Goal: Task Accomplishment & Management: Complete application form

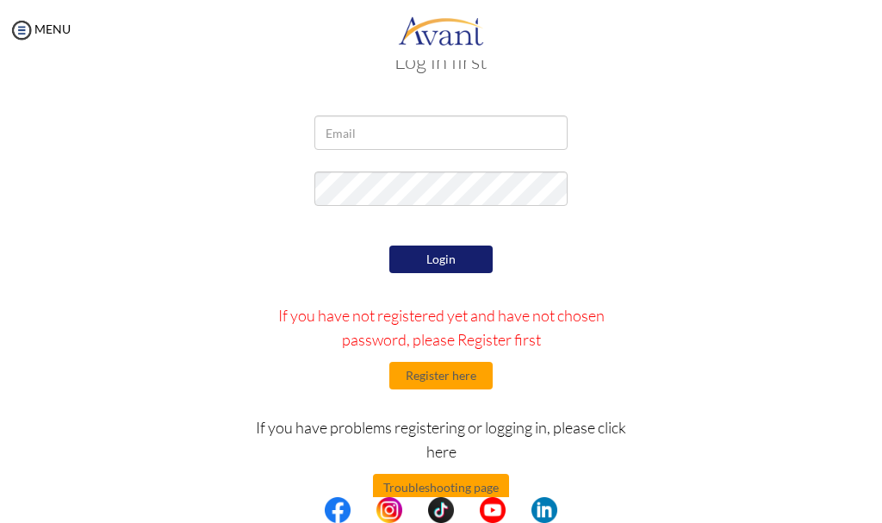
scroll to position [81, 0]
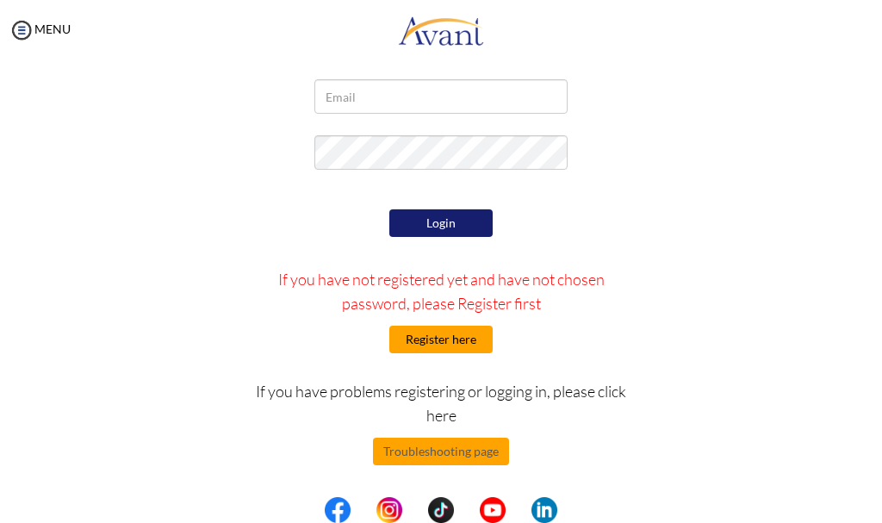
click at [419, 340] on button "Register here" at bounding box center [440, 340] width 103 height 28
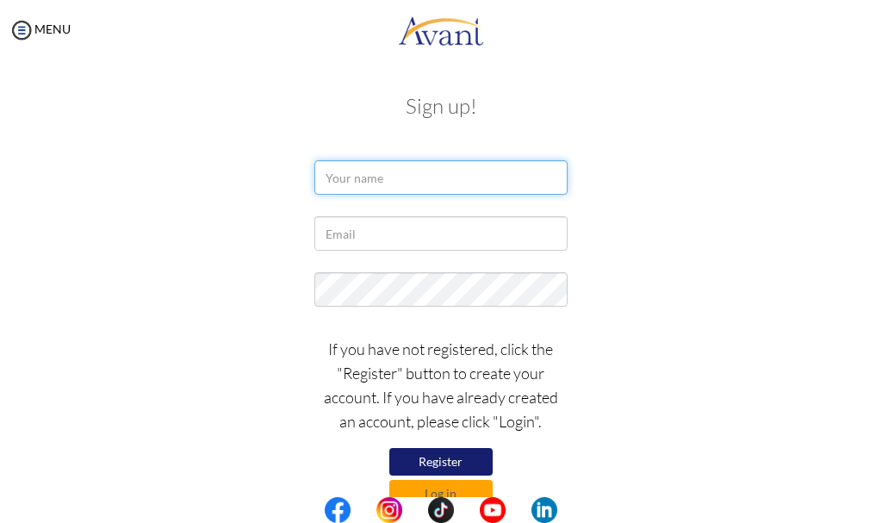
click at [395, 177] on input "text" at bounding box center [440, 177] width 252 height 34
type input "c"
type input "chacha musira"
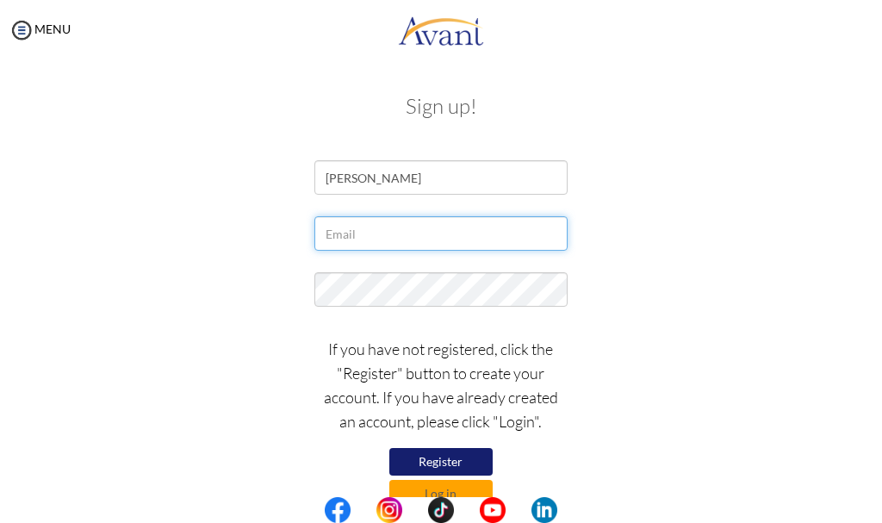
click at [357, 242] on input "text" at bounding box center [440, 233] width 252 height 34
type input "[EMAIL_ADDRESS][DOMAIN_NAME]"
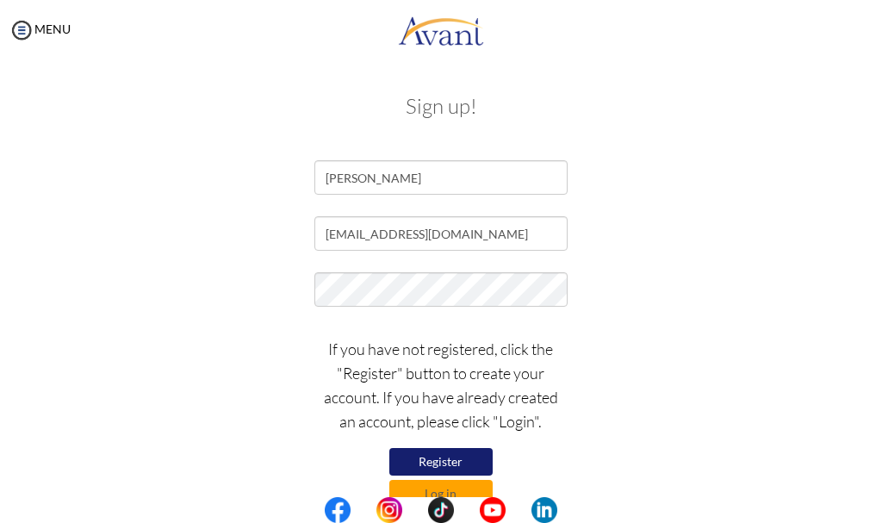
click at [405, 458] on button "Register" at bounding box center [440, 462] width 103 height 28
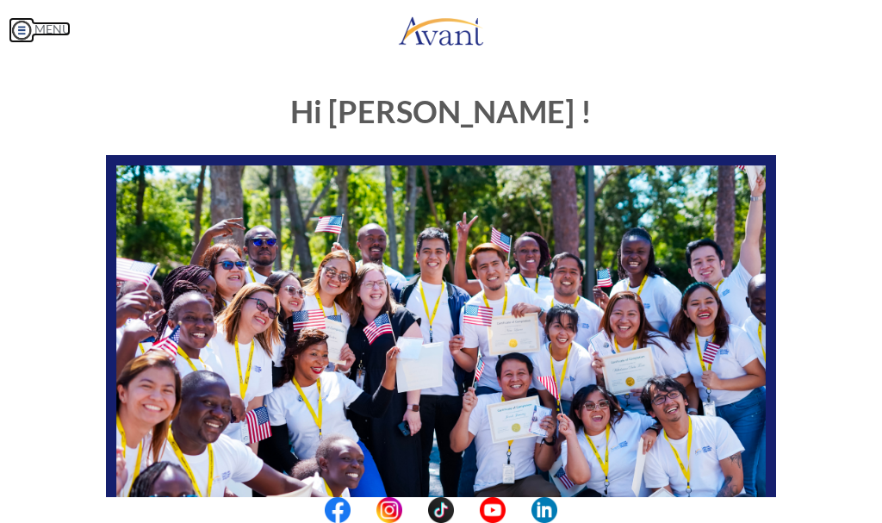
click at [19, 28] on img at bounding box center [22, 30] width 26 height 26
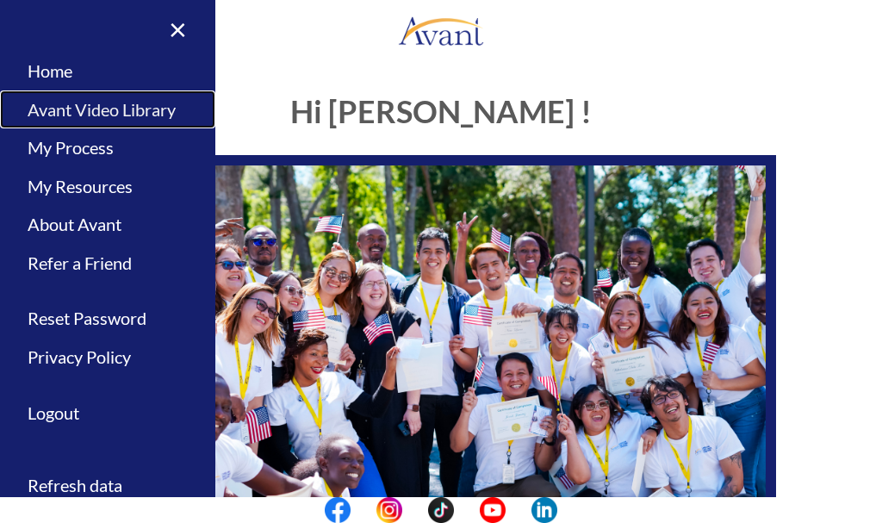
click at [102, 107] on link "Avant Video Library" at bounding box center [107, 109] width 215 height 39
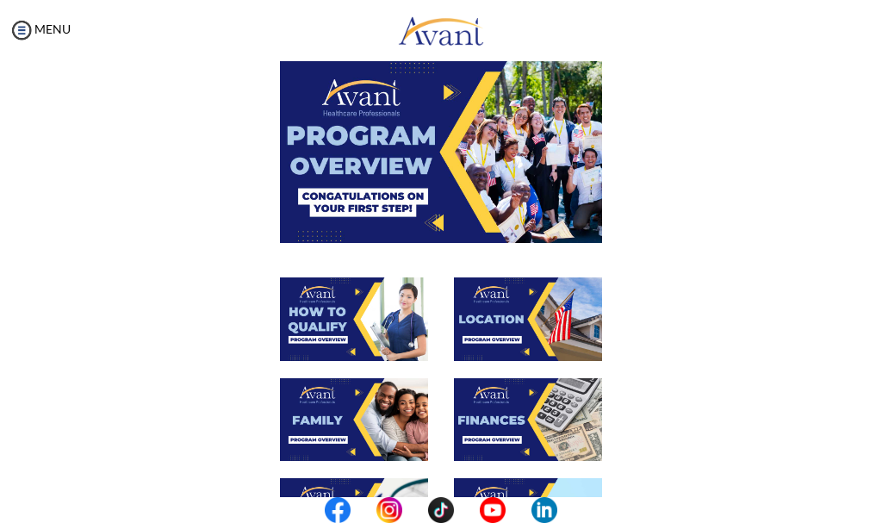
scroll to position [3, 0]
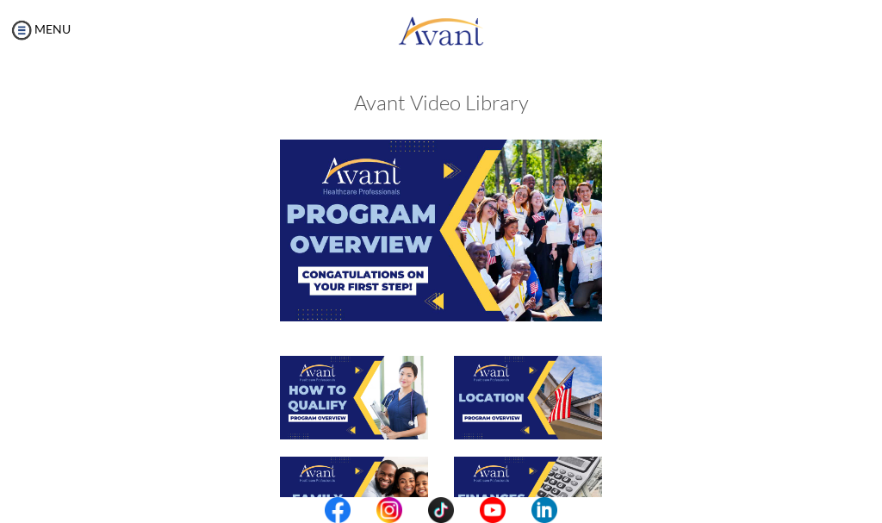
click at [431, 210] on img at bounding box center [441, 230] width 322 height 181
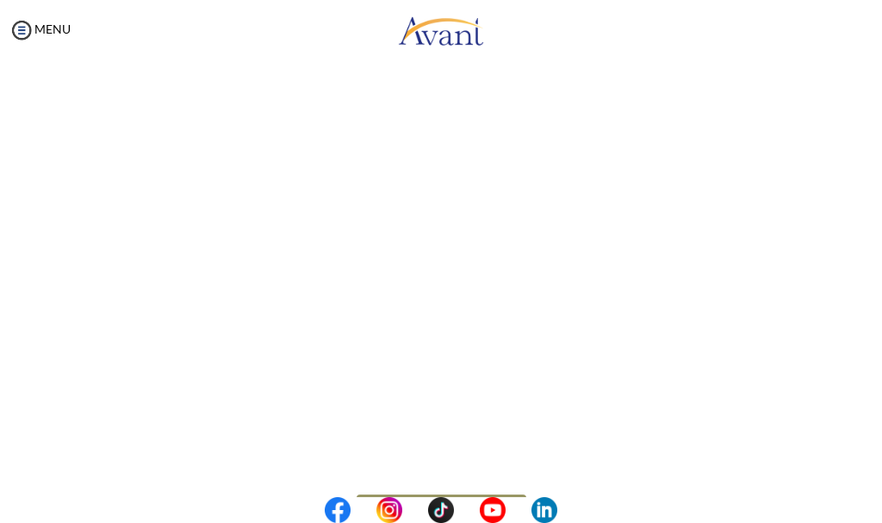
scroll to position [172, 0]
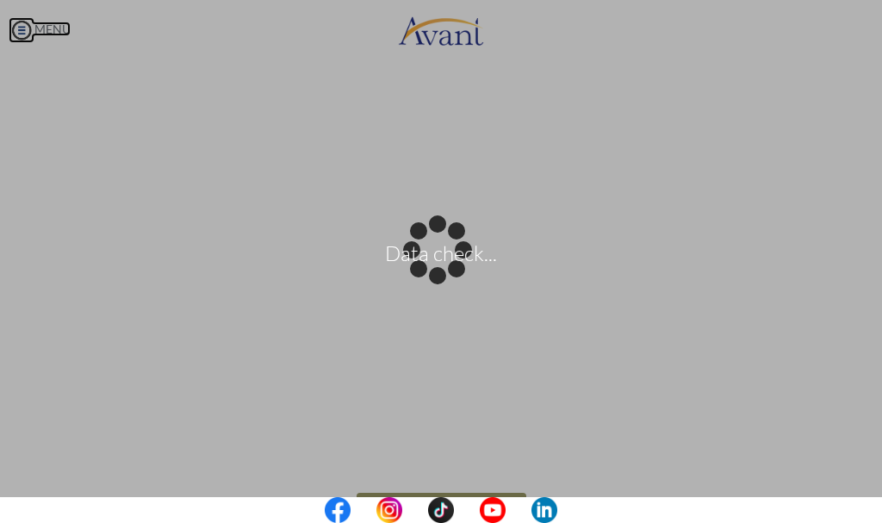
click at [18, 25] on body "Data check... Maintenance break. Please come back in 2 hours. MENU My Status Wh…" at bounding box center [441, 261] width 882 height 523
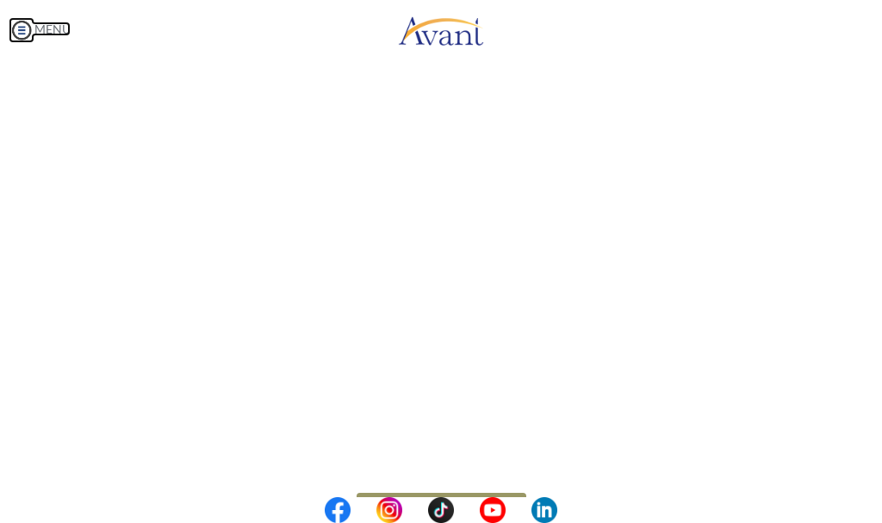
scroll to position [227, 0]
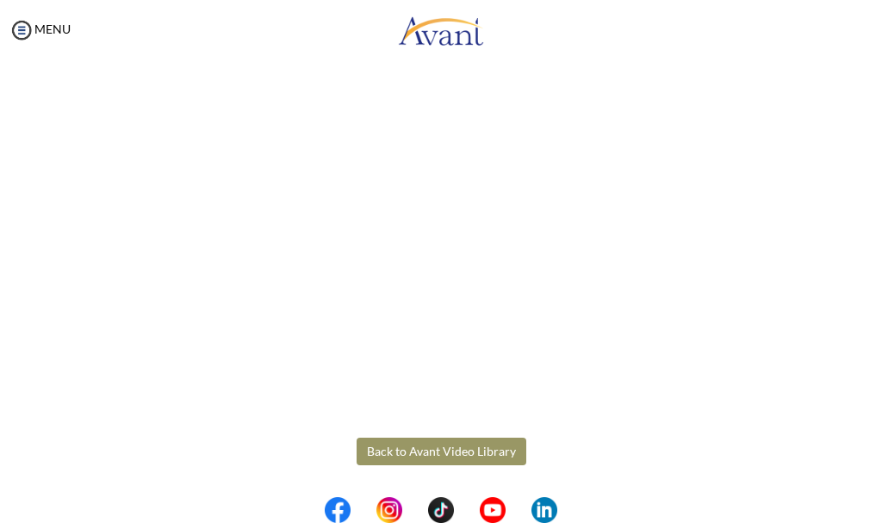
click at [395, 445] on button "Back to Avant Video Library" at bounding box center [442, 452] width 170 height 28
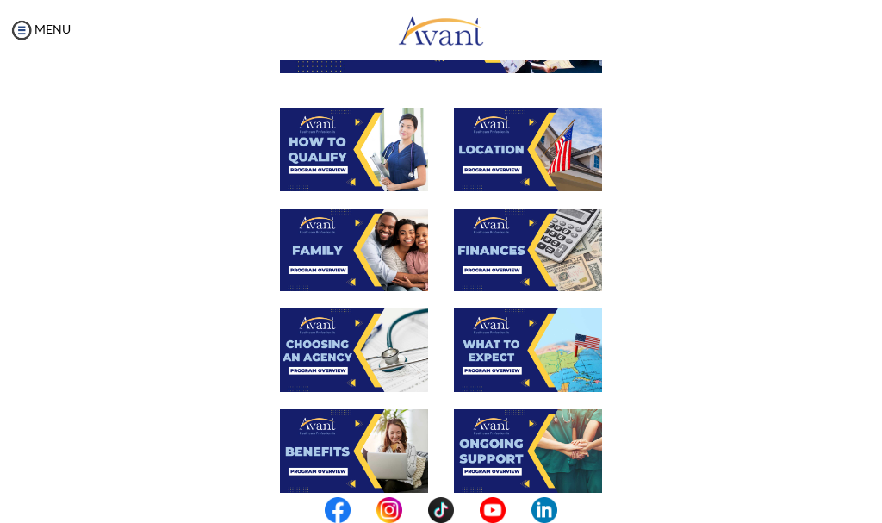
scroll to position [258, 0]
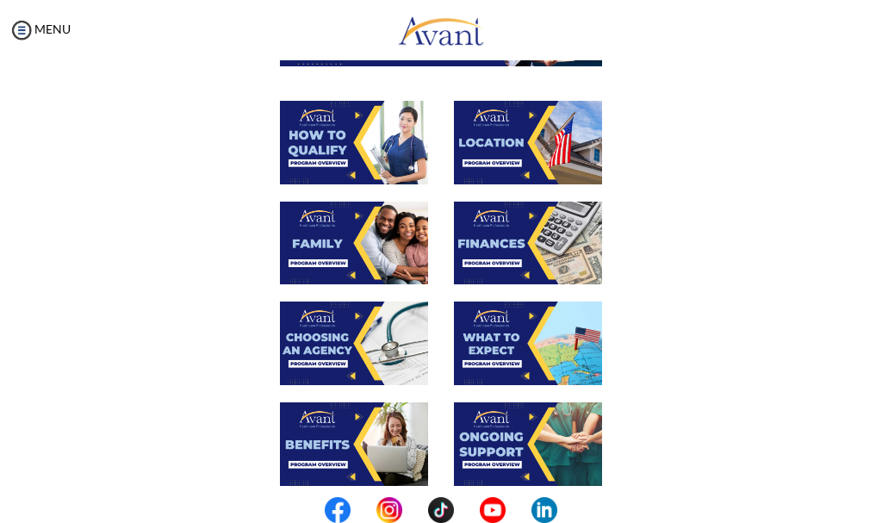
click at [531, 139] on img at bounding box center [528, 143] width 148 height 84
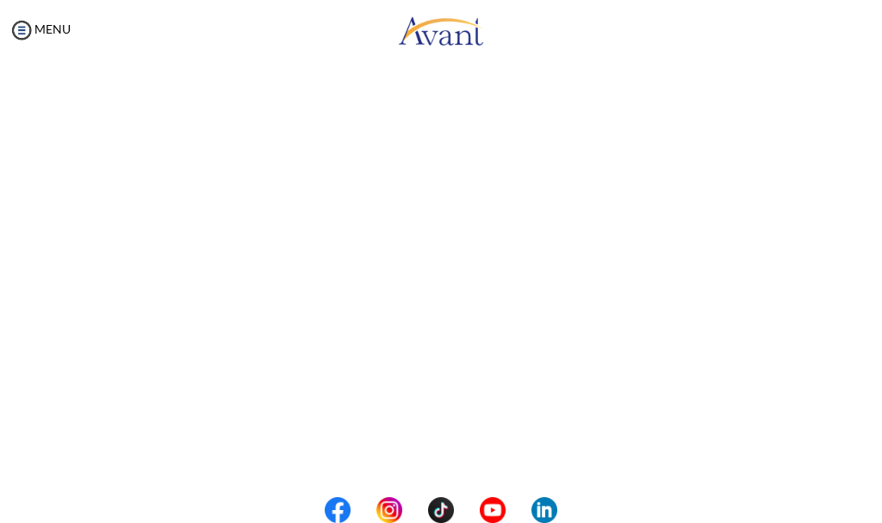
scroll to position [227, 0]
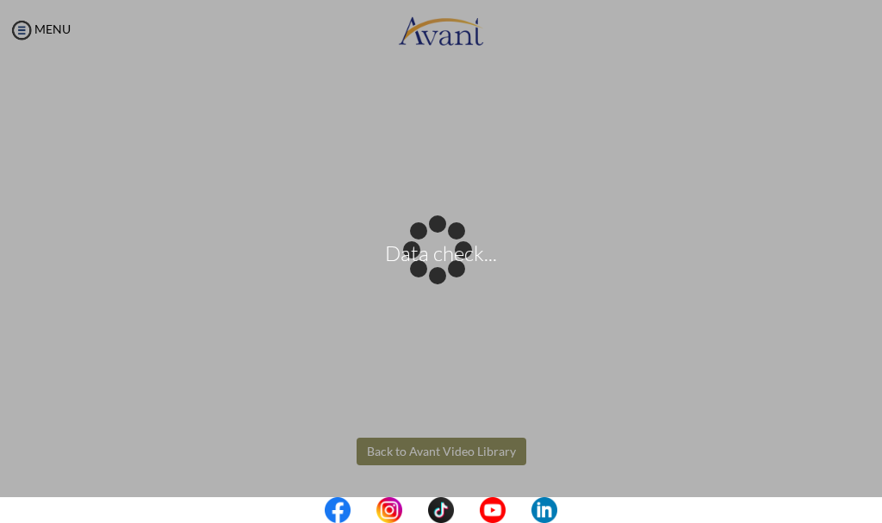
click at [441, 449] on body "Data check... Maintenance break. Please come back in 2 hours. MENU My Status Wh…" at bounding box center [441, 261] width 882 height 523
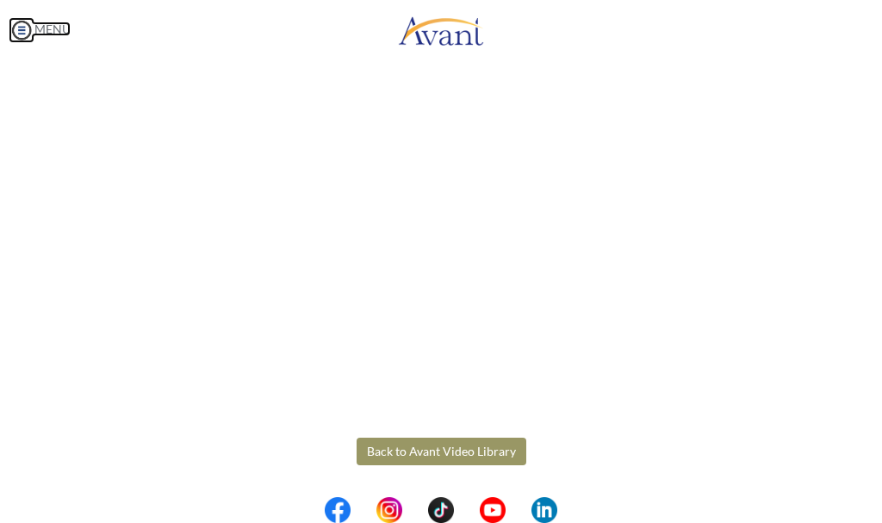
click at [16, 25] on img at bounding box center [22, 30] width 26 height 26
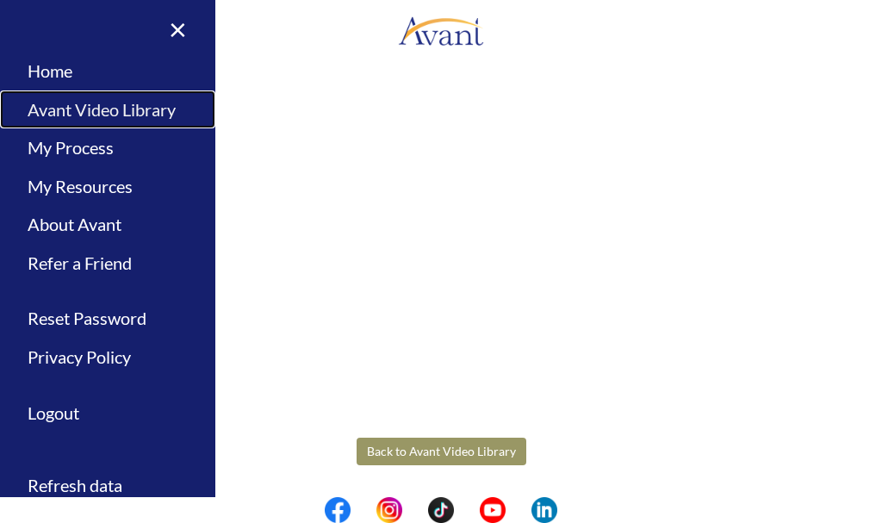
click at [108, 107] on link "Avant Video Library" at bounding box center [107, 109] width 215 height 39
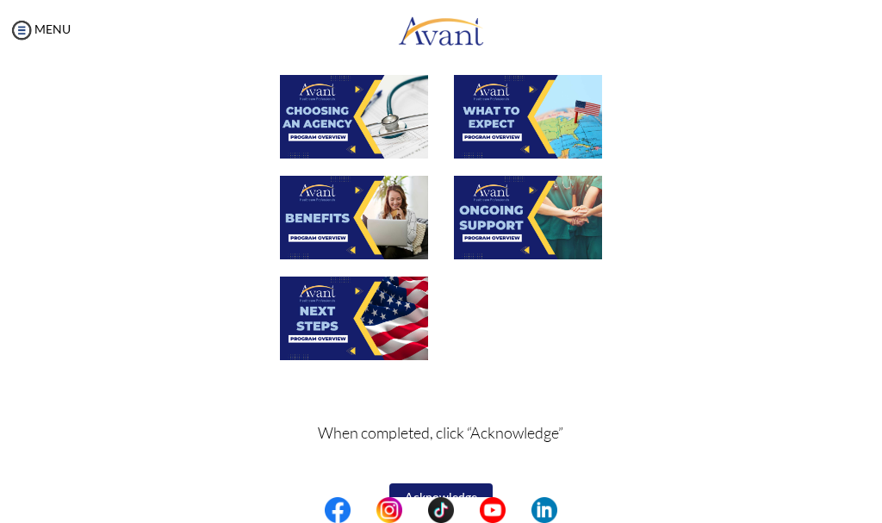
scroll to position [520, 0]
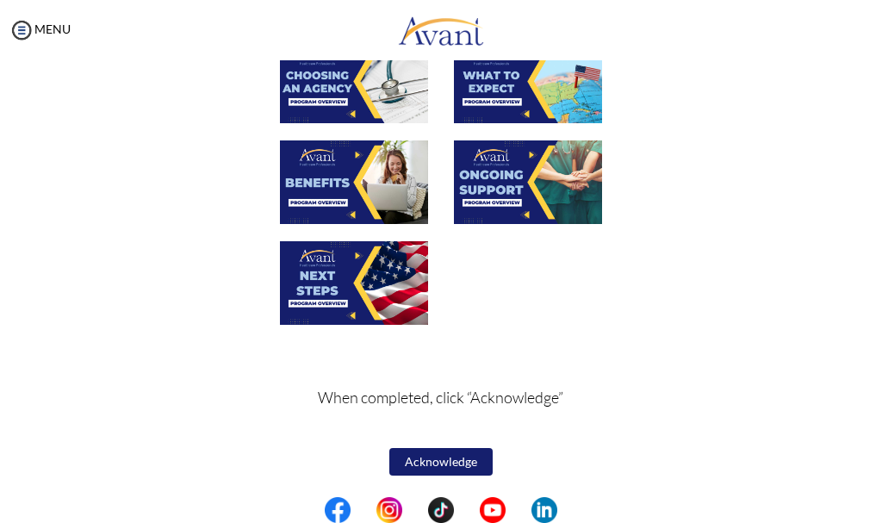
click at [467, 453] on button "Acknowledge" at bounding box center [440, 462] width 103 height 28
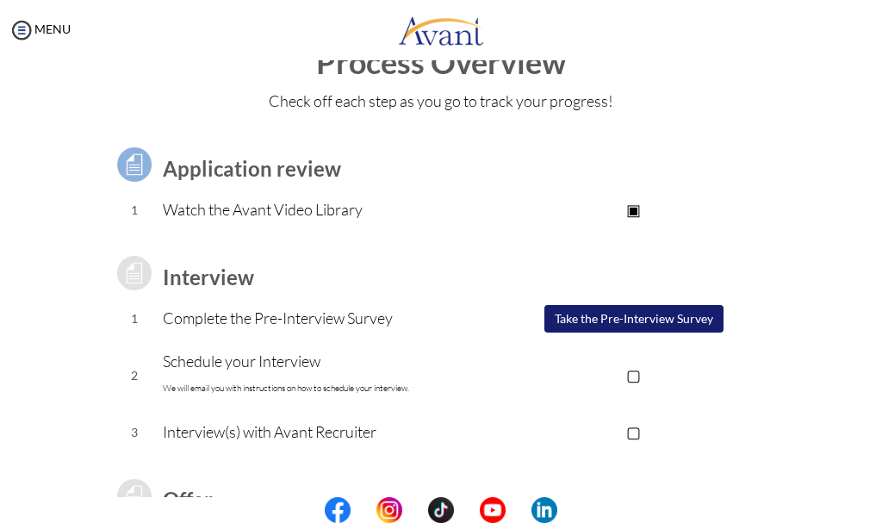
scroll to position [0, 0]
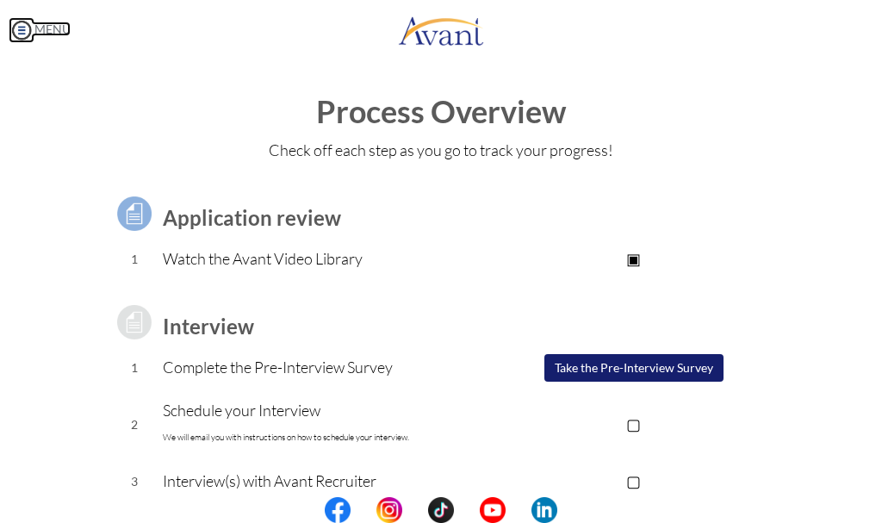
click at [22, 28] on img at bounding box center [22, 30] width 26 height 26
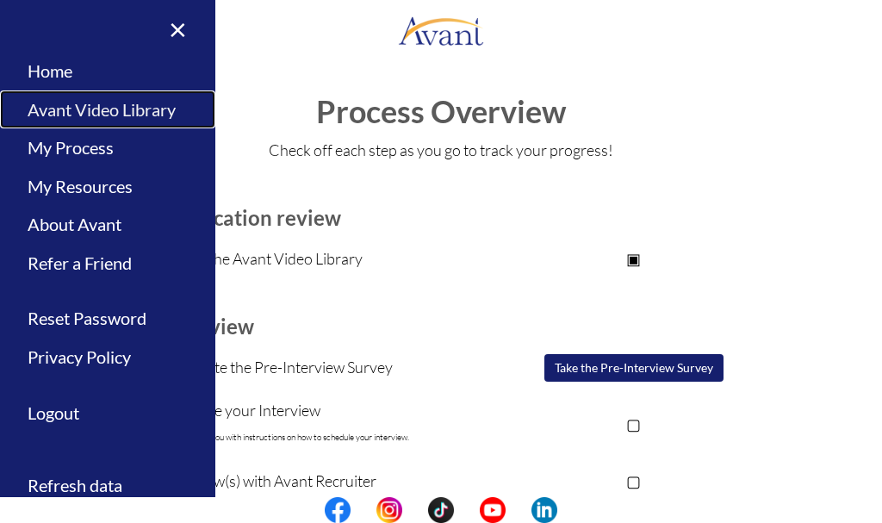
click at [84, 113] on link "Avant Video Library" at bounding box center [107, 109] width 215 height 39
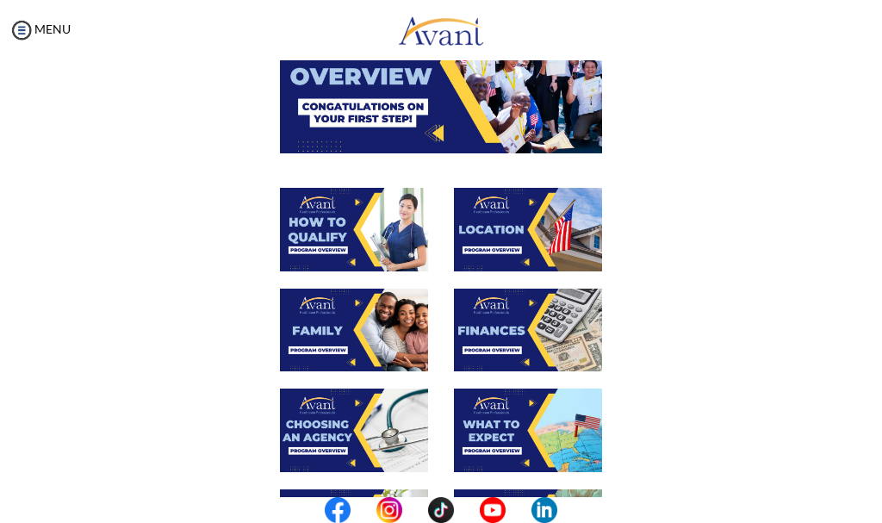
scroll to position [172, 0]
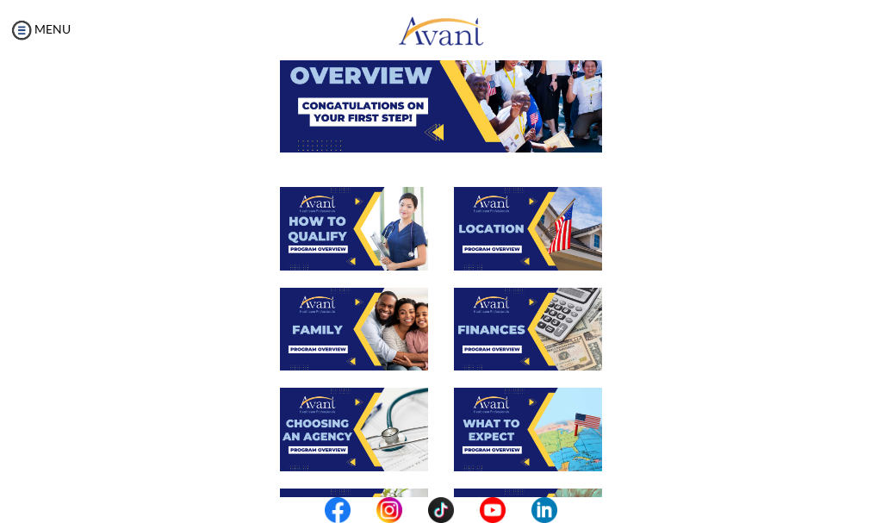
click at [357, 223] on img at bounding box center [354, 229] width 148 height 84
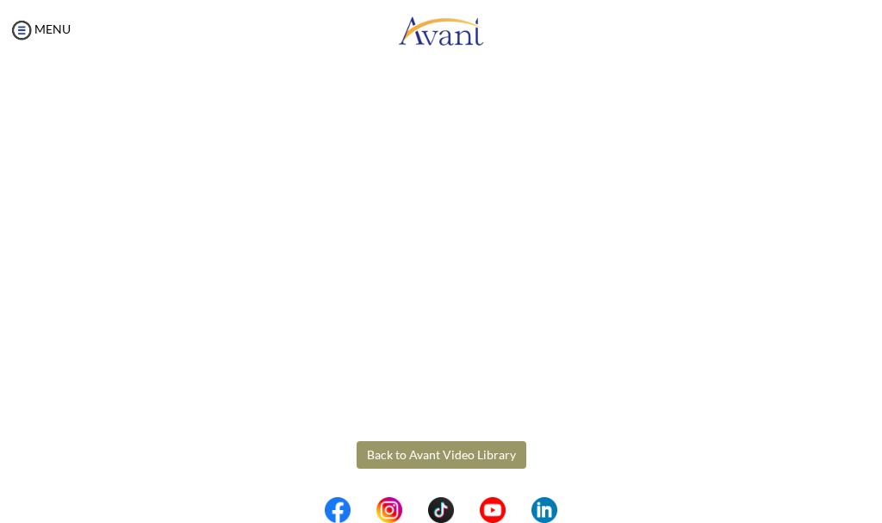
scroll to position [227, 0]
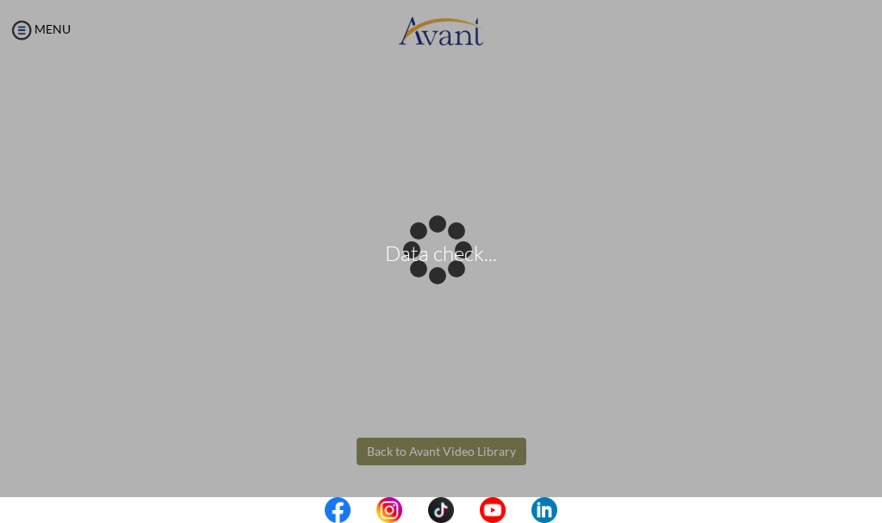
click at [433, 450] on body "Data check... Maintenance break. Please come back in 2 hours. MENU My Status Wh…" at bounding box center [441, 261] width 882 height 523
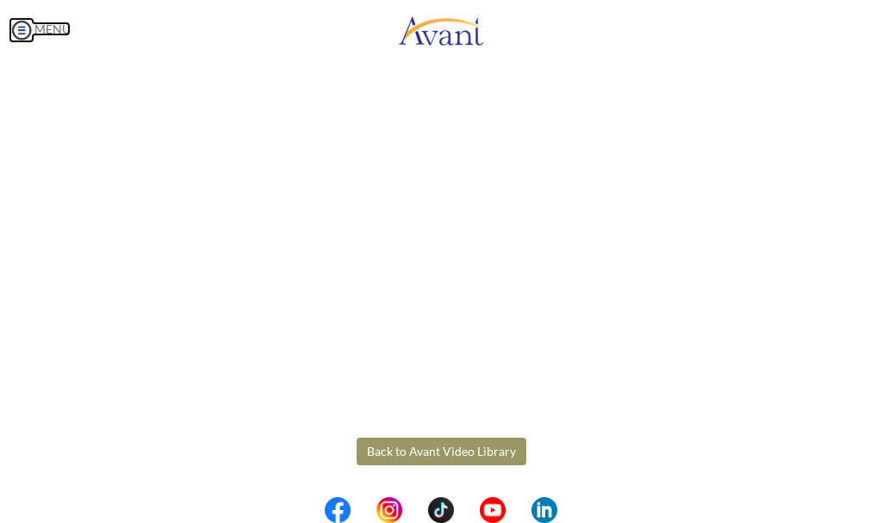
click at [21, 29] on img at bounding box center [22, 30] width 26 height 26
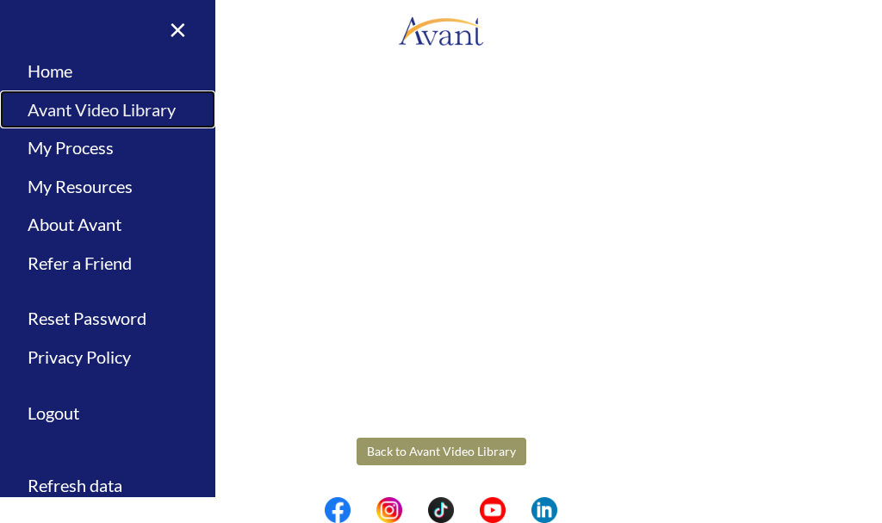
click at [72, 111] on link "Avant Video Library" at bounding box center [107, 109] width 215 height 39
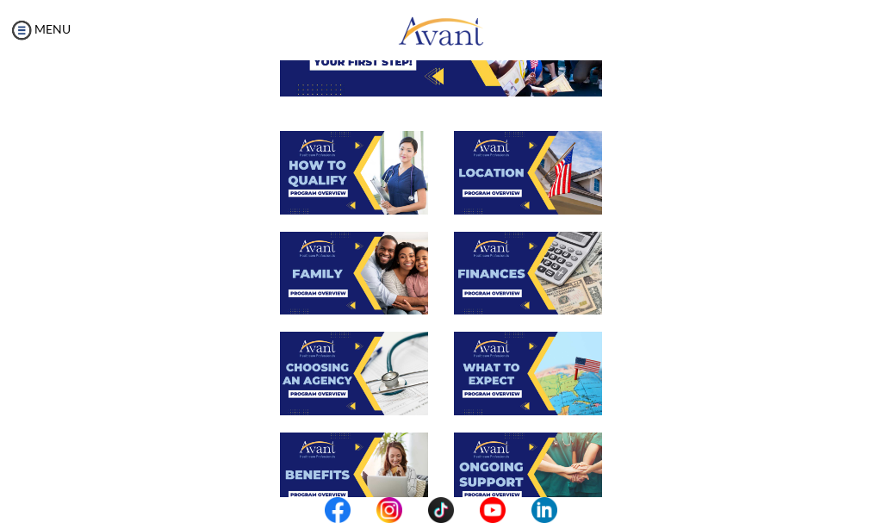
scroll to position [258, 0]
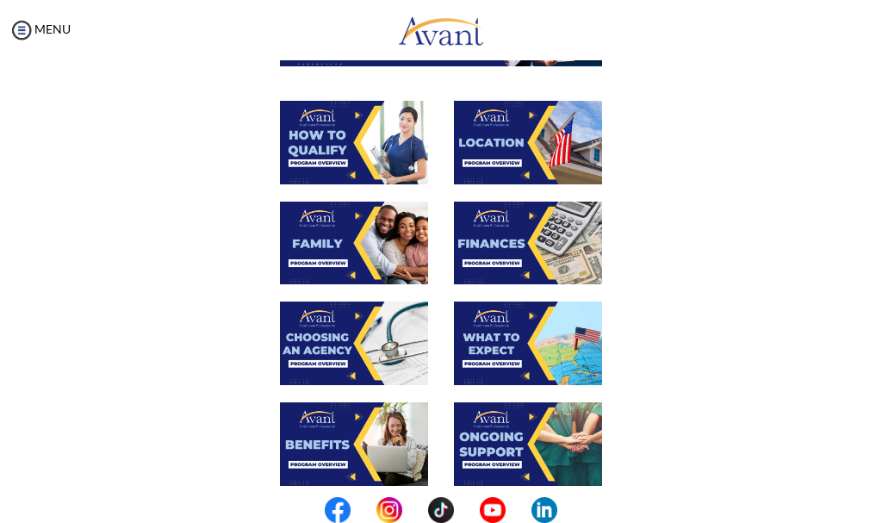
click at [383, 252] on img at bounding box center [354, 244] width 148 height 84
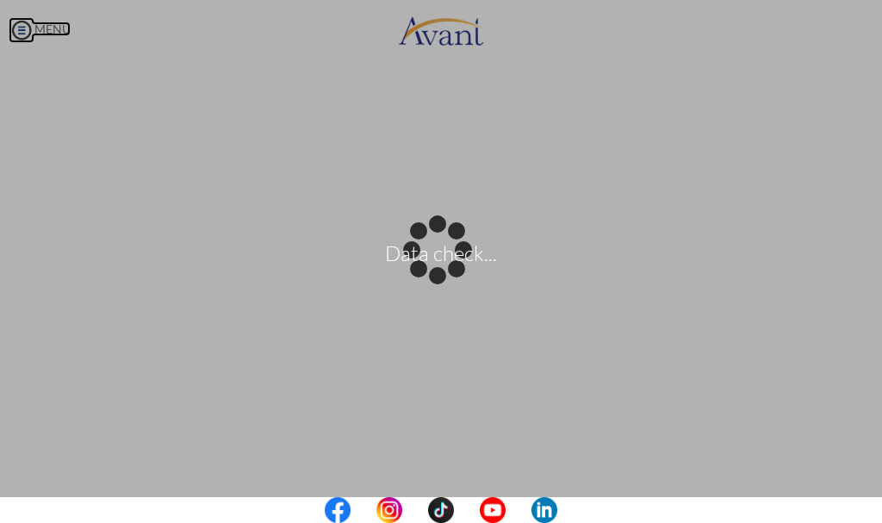
click at [20, 24] on body "Data check... Maintenance break. Please come back in 2 hours. MENU My Status Wh…" at bounding box center [441, 261] width 882 height 523
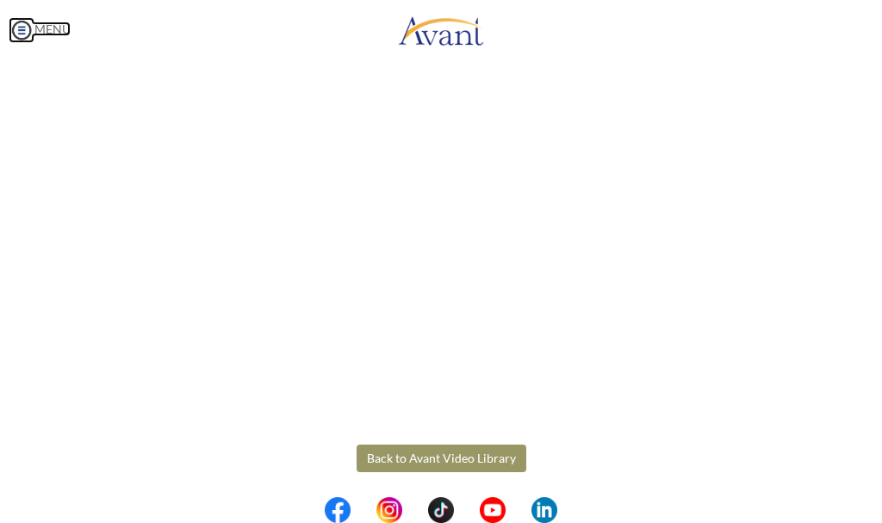
scroll to position [379, 0]
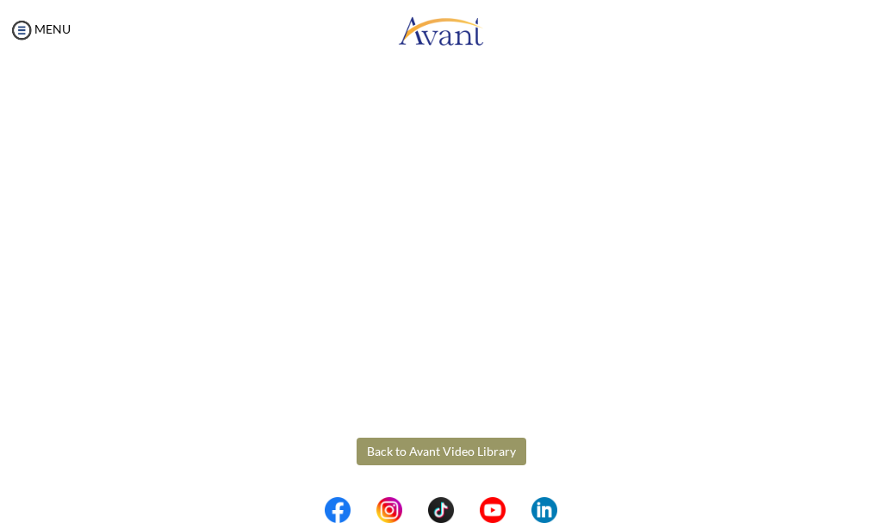
click at [402, 451] on button "Back to Avant Video Library" at bounding box center [442, 452] width 170 height 28
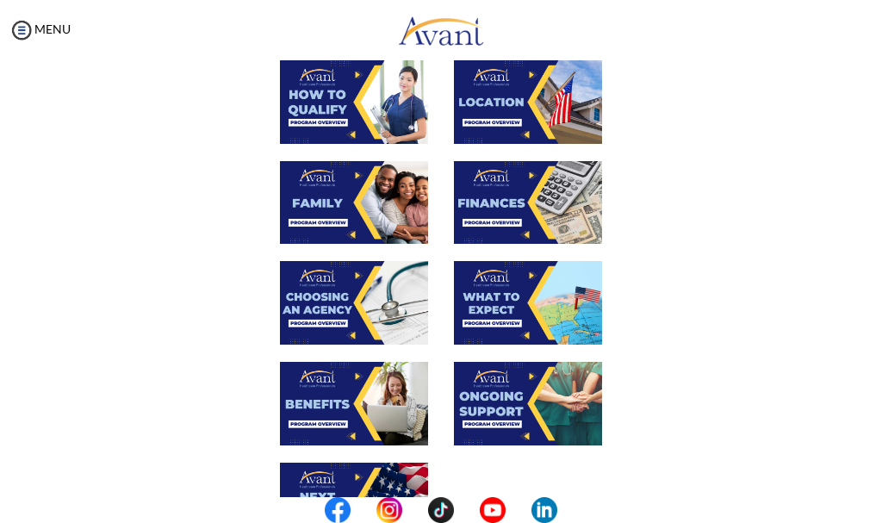
scroll to position [345, 0]
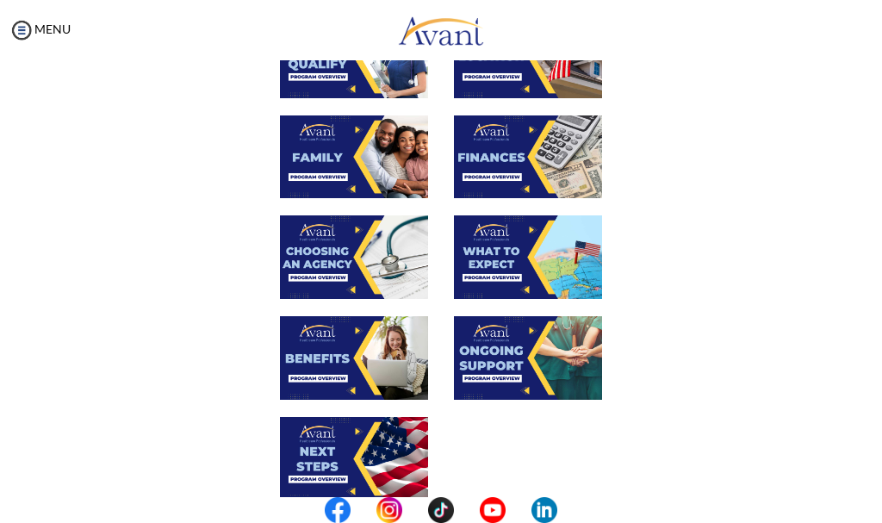
click at [332, 339] on img at bounding box center [354, 358] width 148 height 84
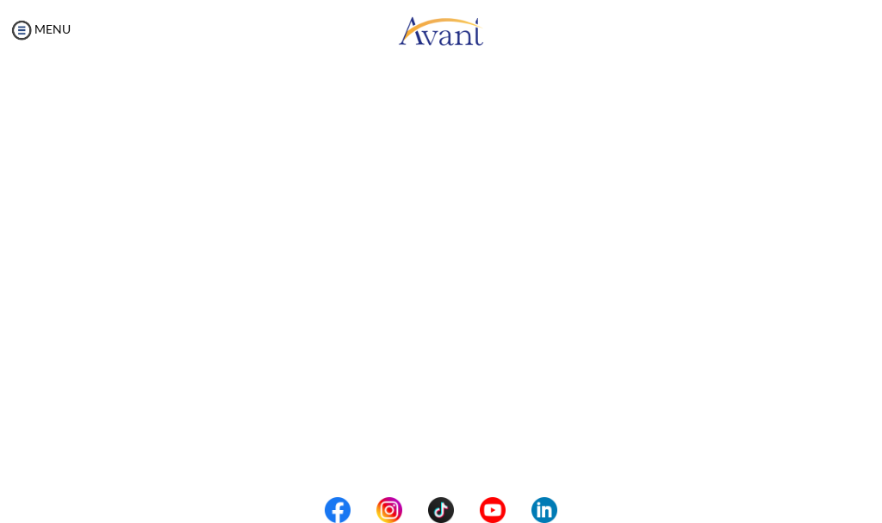
scroll to position [258, 0]
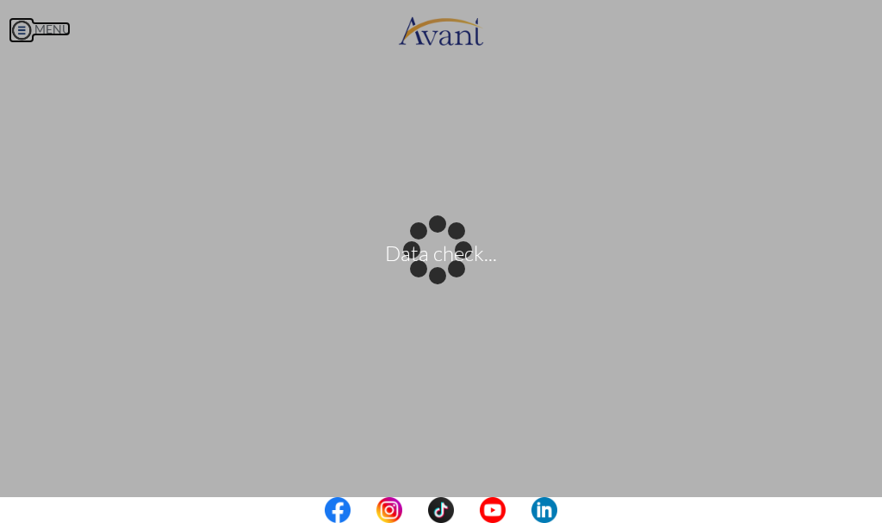
click at [17, 24] on body "Data check... Maintenance break. Please come back in 2 hours. MENU My Status Wh…" at bounding box center [441, 261] width 882 height 523
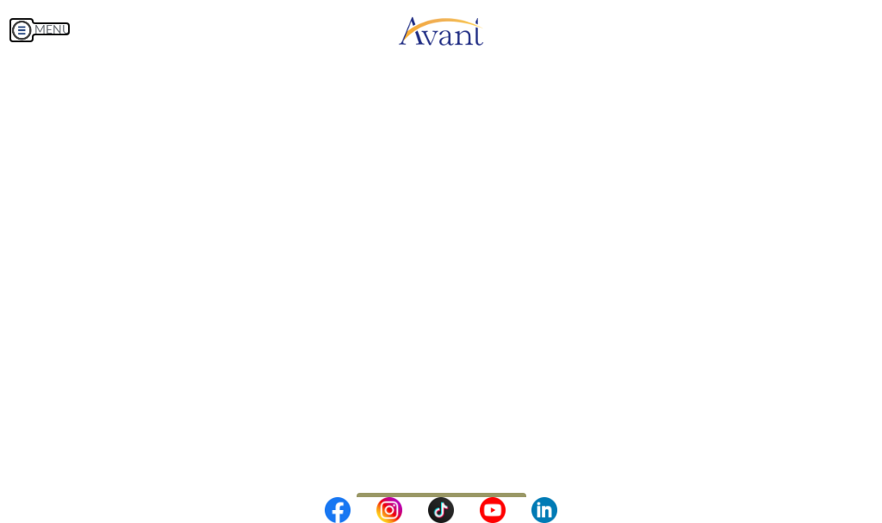
scroll to position [379, 0]
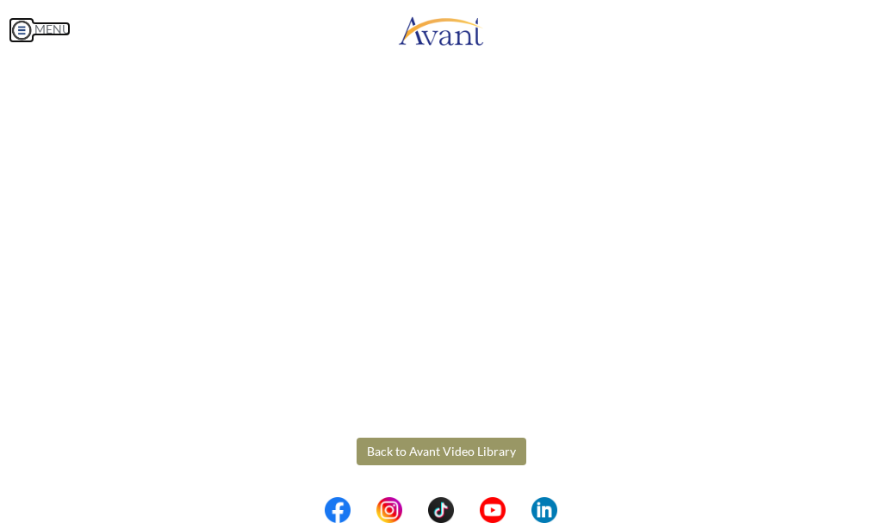
click at [21, 34] on img at bounding box center [22, 30] width 26 height 26
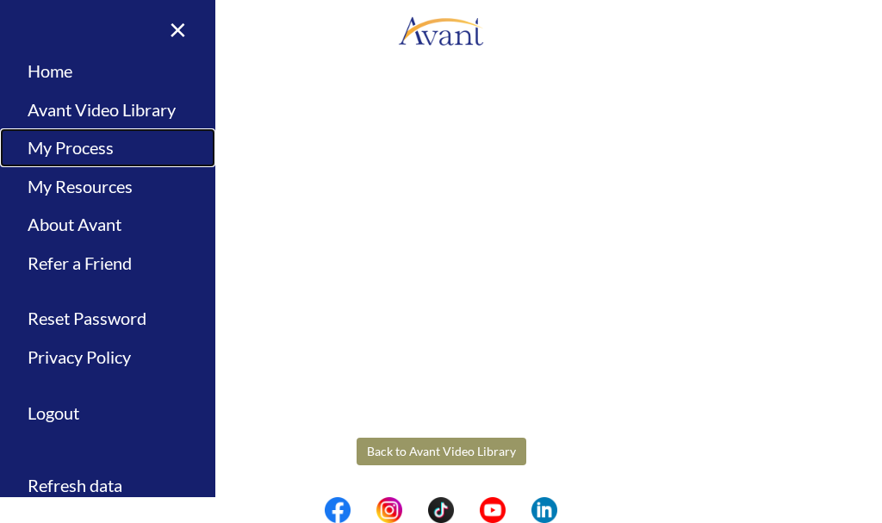
click at [64, 140] on link "My Process" at bounding box center [107, 147] width 215 height 39
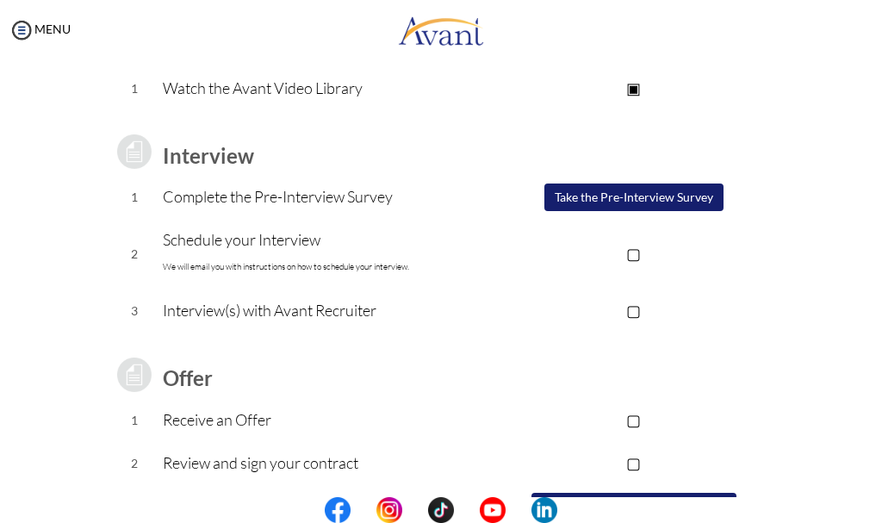
scroll to position [172, 0]
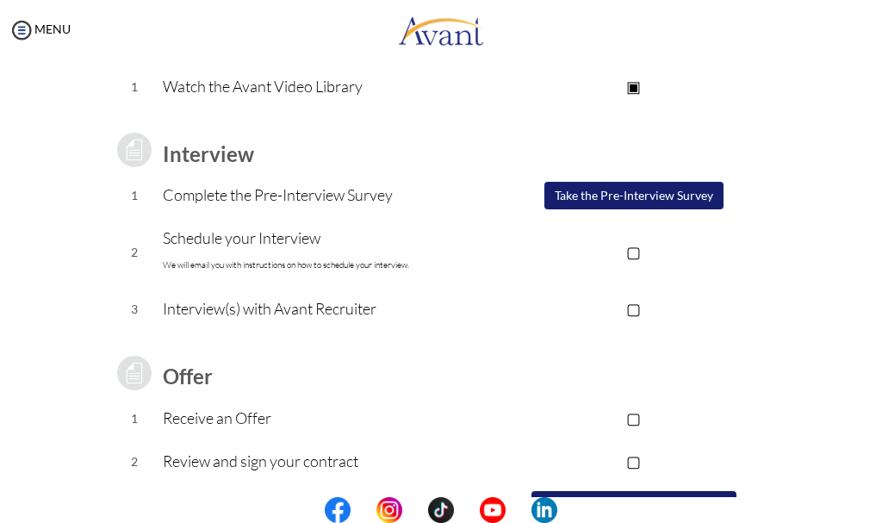
click at [676, 193] on button "Take the Pre-Interview Survey" at bounding box center [634, 196] width 179 height 28
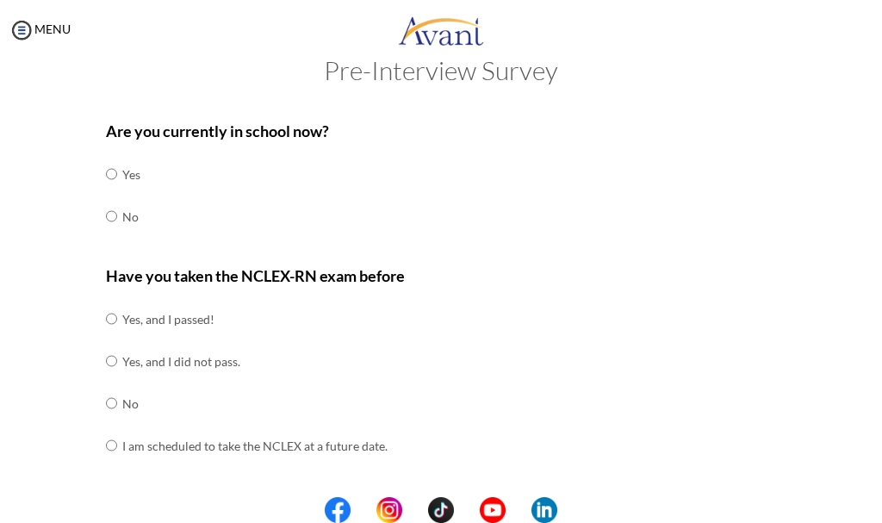
scroll to position [0, 0]
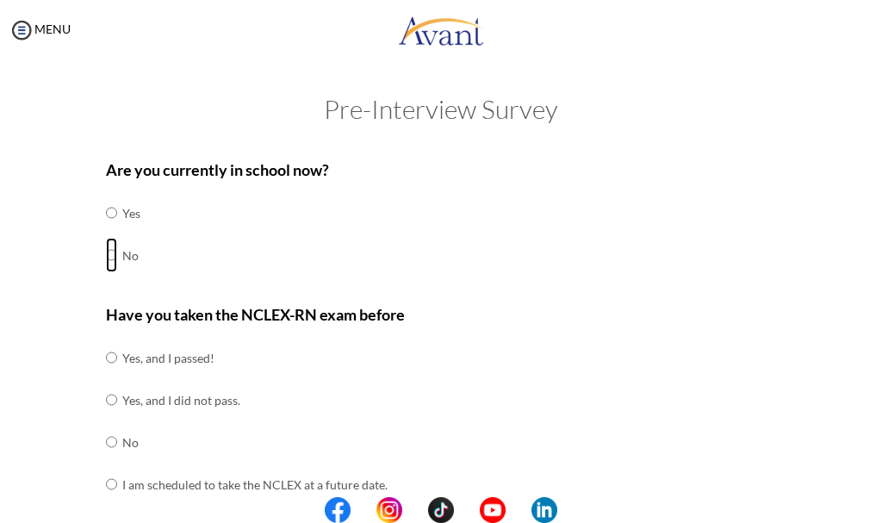
click at [106, 230] on input "radio" at bounding box center [111, 213] width 11 height 34
radio input "true"
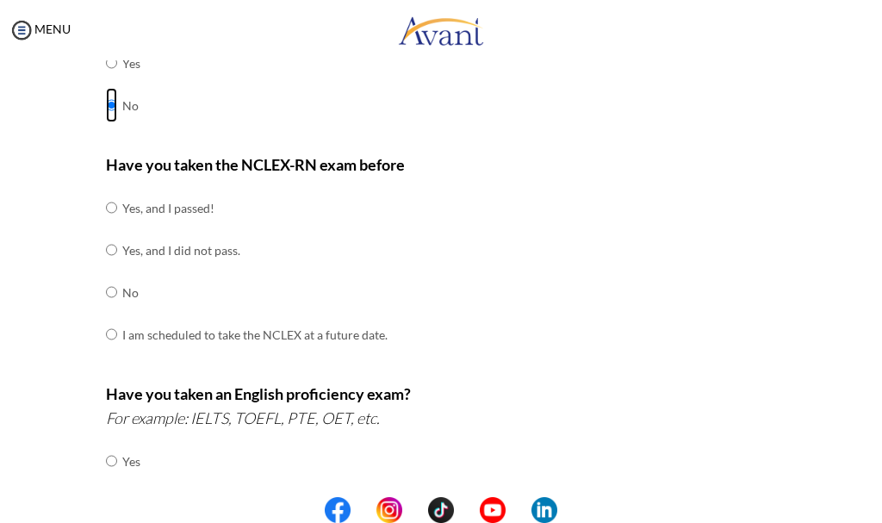
scroll to position [172, 0]
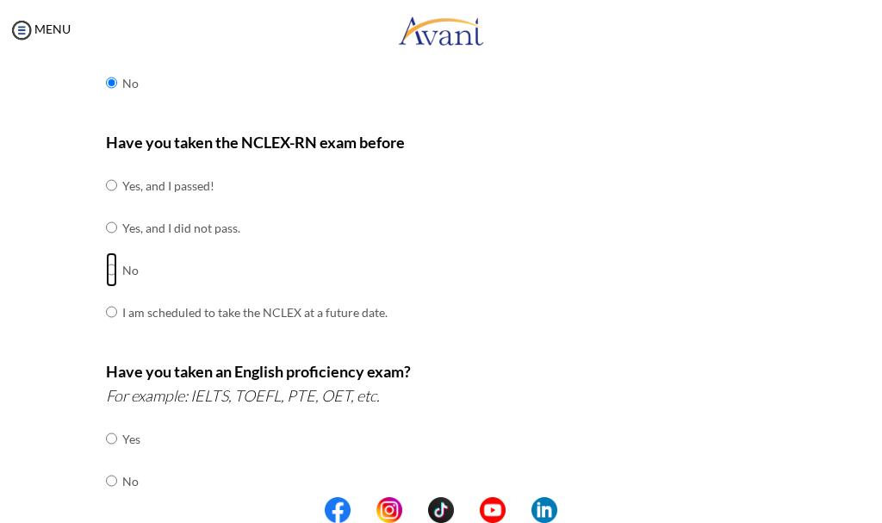
click at [106, 202] on input "radio" at bounding box center [111, 185] width 11 height 34
radio input "true"
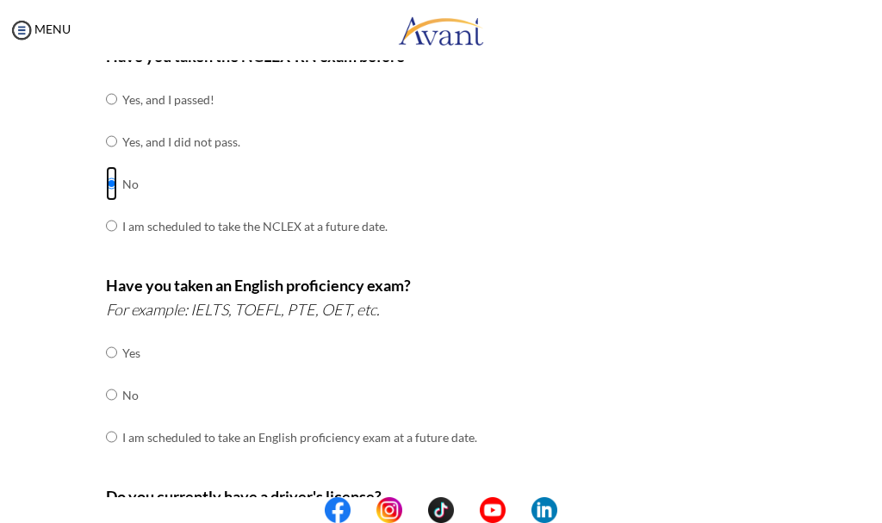
scroll to position [345, 0]
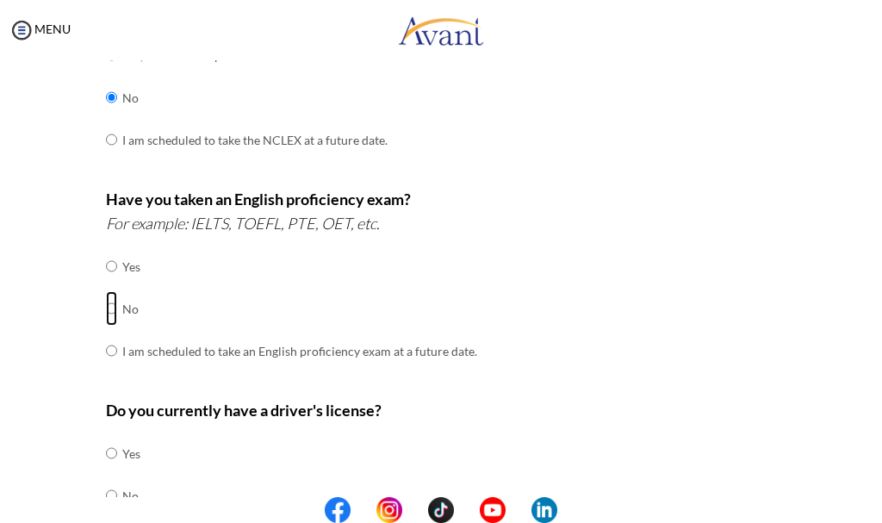
click at [109, 283] on input "radio" at bounding box center [111, 266] width 11 height 34
radio input "true"
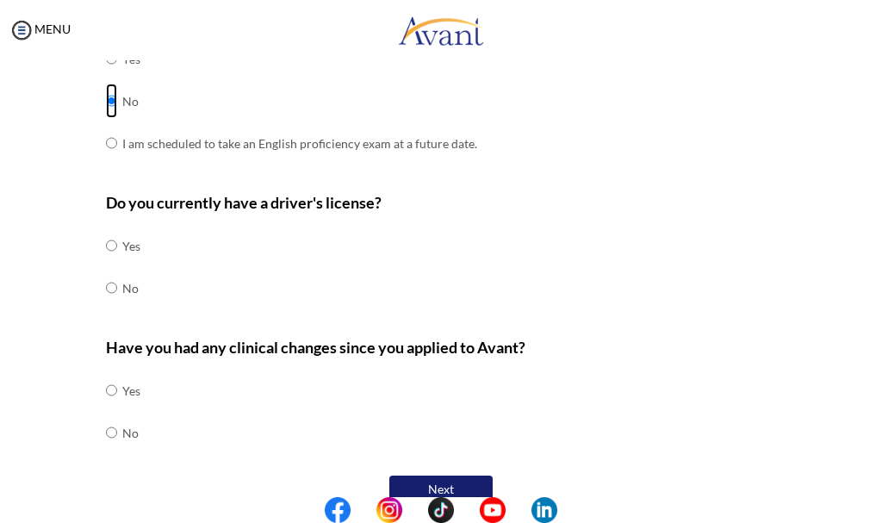
scroll to position [580, 0]
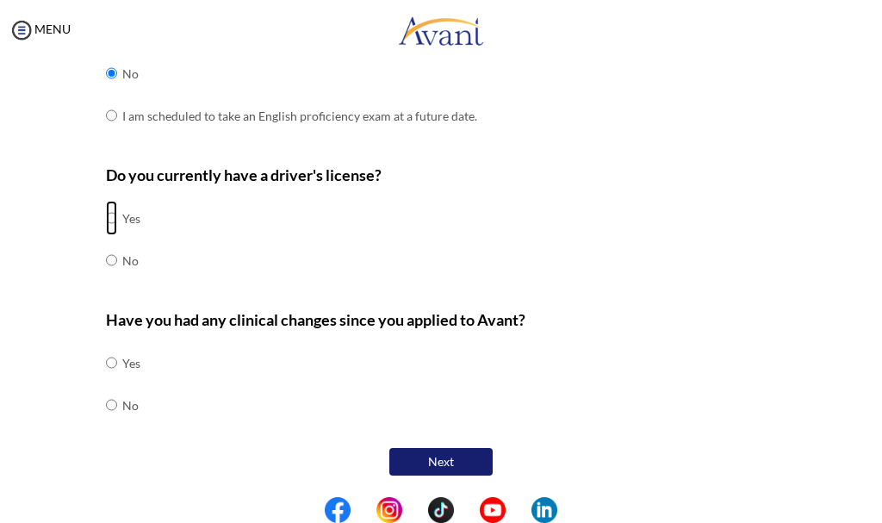
click at [106, 210] on input "radio" at bounding box center [111, 218] width 11 height 34
radio input "true"
click at [107, 380] on input "radio" at bounding box center [111, 363] width 11 height 34
radio input "true"
click at [448, 464] on button "Next" at bounding box center [440, 462] width 103 height 28
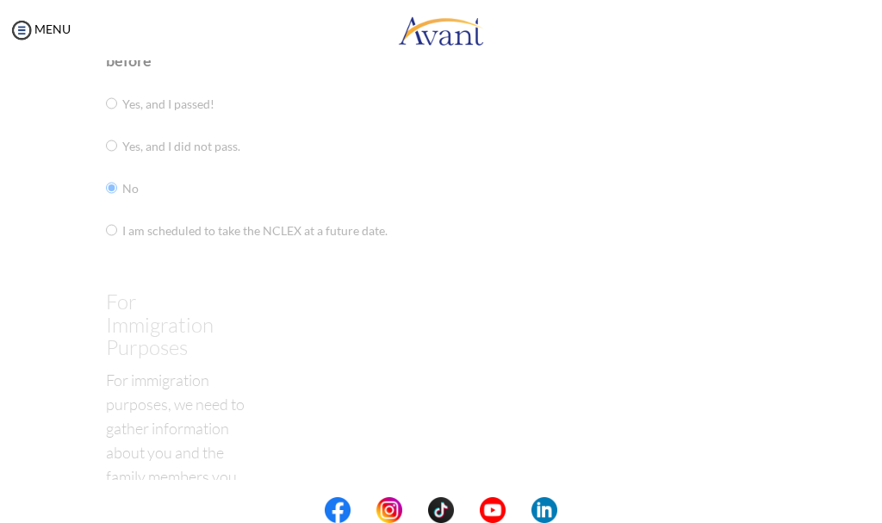
scroll to position [34, 0]
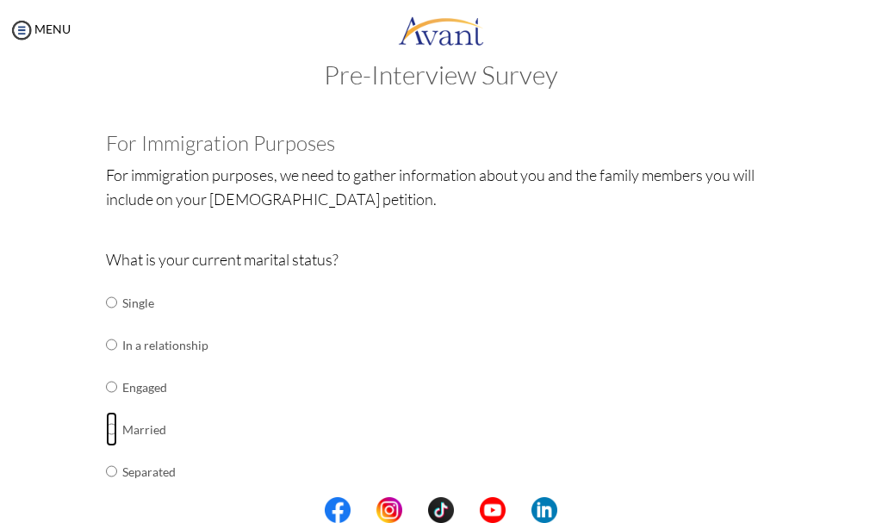
click at [106, 320] on input "radio" at bounding box center [111, 302] width 11 height 34
radio input "true"
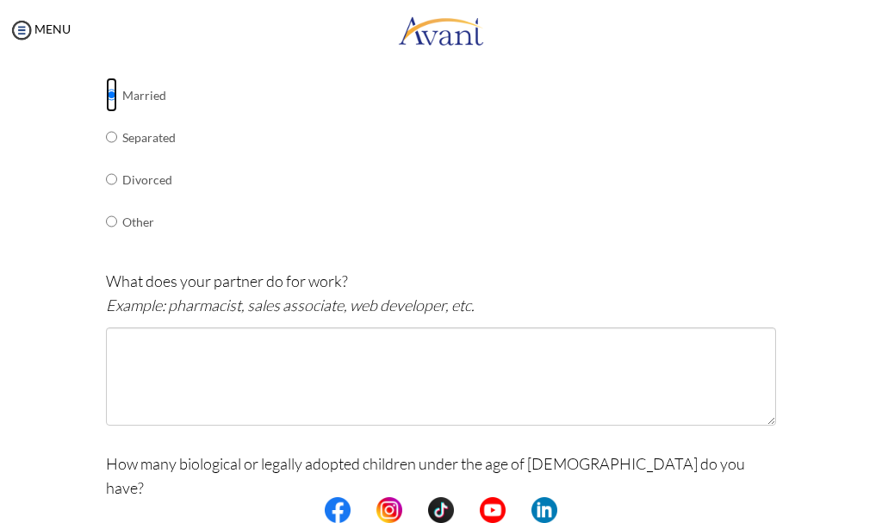
scroll to position [379, 0]
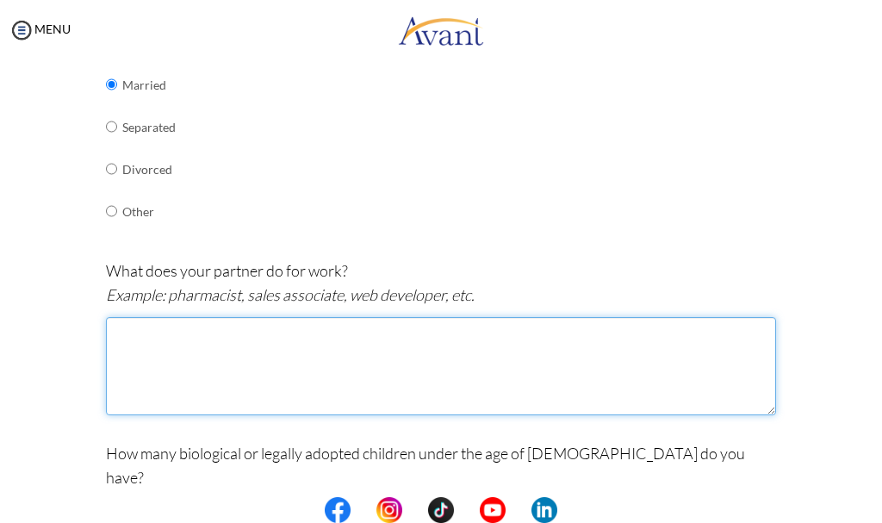
click at [172, 370] on textarea at bounding box center [441, 366] width 670 height 98
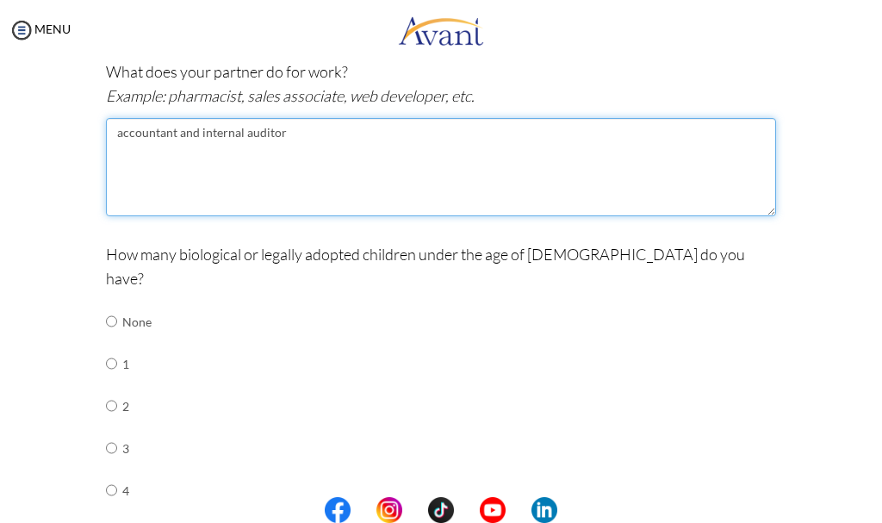
scroll to position [638, 0]
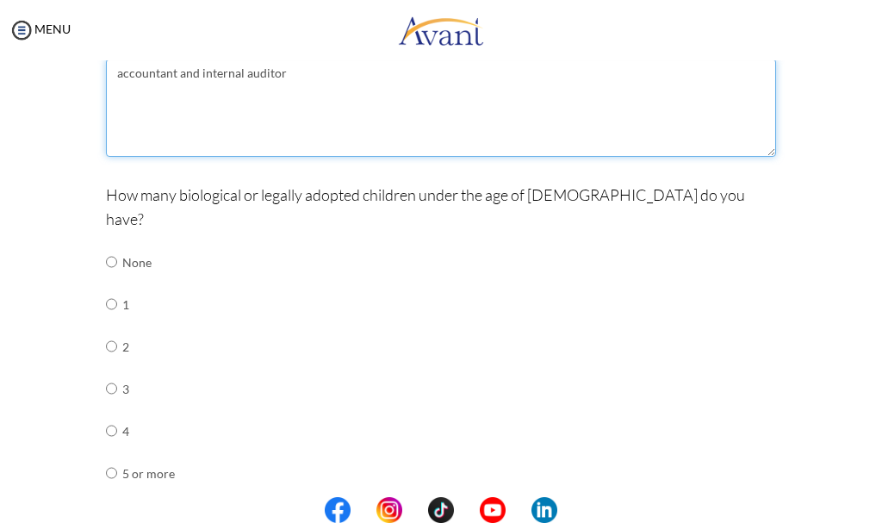
type textarea "accountant and internal auditor"
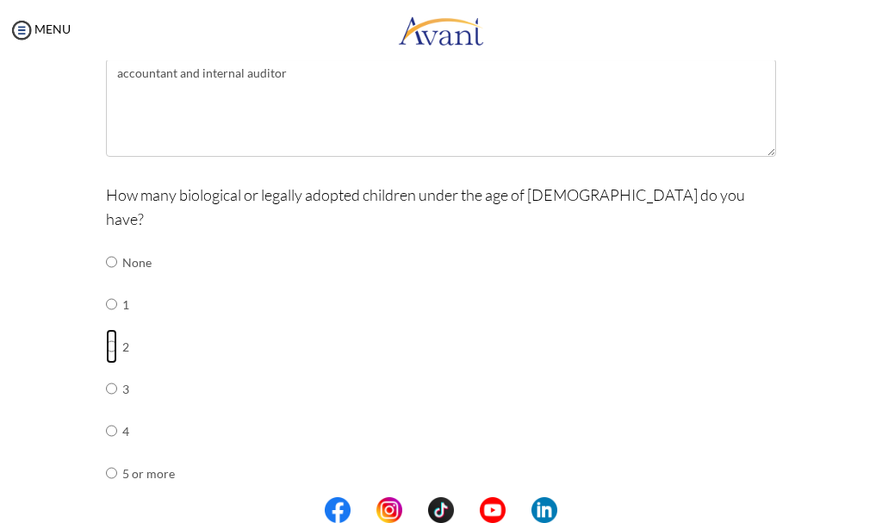
click at [106, 279] on input "radio" at bounding box center [111, 262] width 11 height 34
radio input "true"
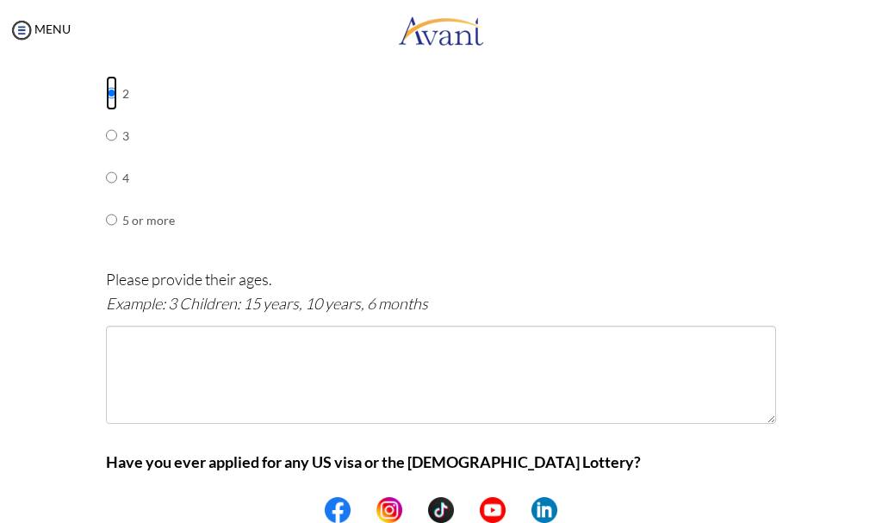
scroll to position [982, 0]
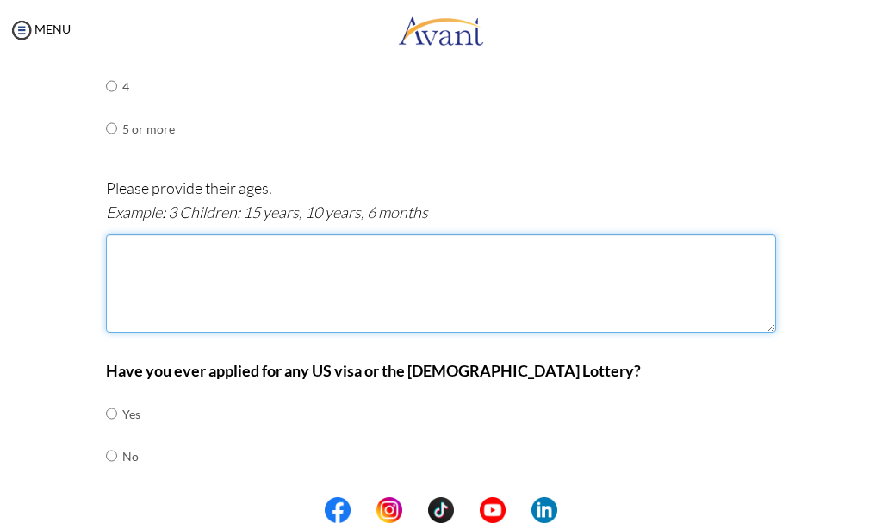
click at [187, 277] on textarea at bounding box center [441, 283] width 670 height 98
click at [177, 234] on textarea "fisrt born 2 yrs and 7 [PERSON_NAME] second born 1 year" at bounding box center [441, 283] width 670 height 98
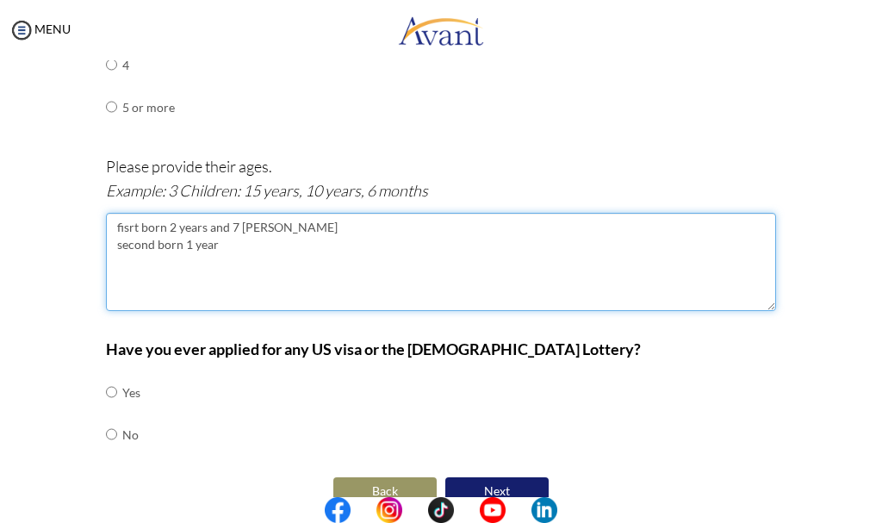
scroll to position [1009, 0]
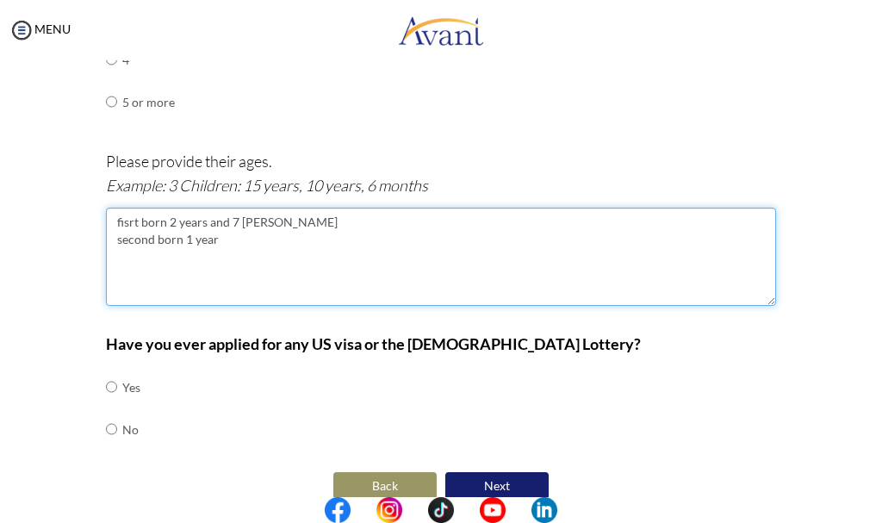
type textarea "fisrt born 2 years and 7 [PERSON_NAME] second born 1 year"
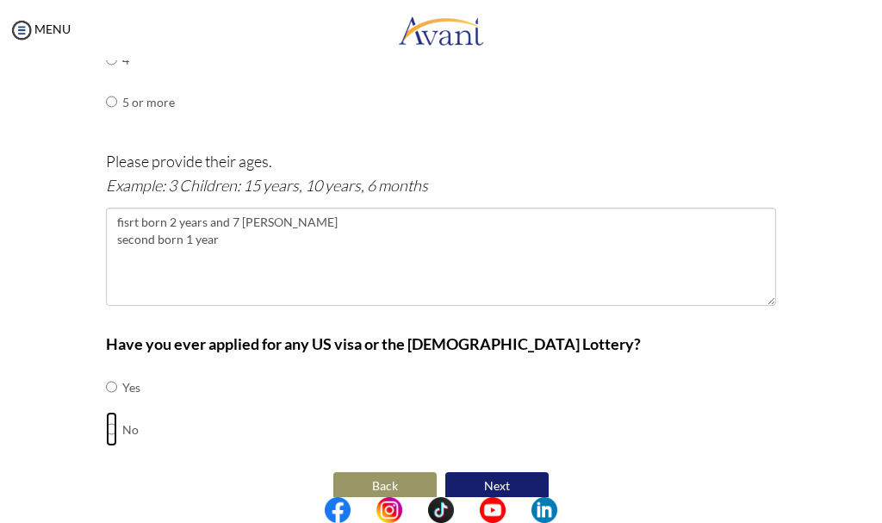
click at [109, 404] on input "radio" at bounding box center [111, 387] width 11 height 34
radio input "true"
click at [481, 472] on button "Next" at bounding box center [496, 486] width 103 height 28
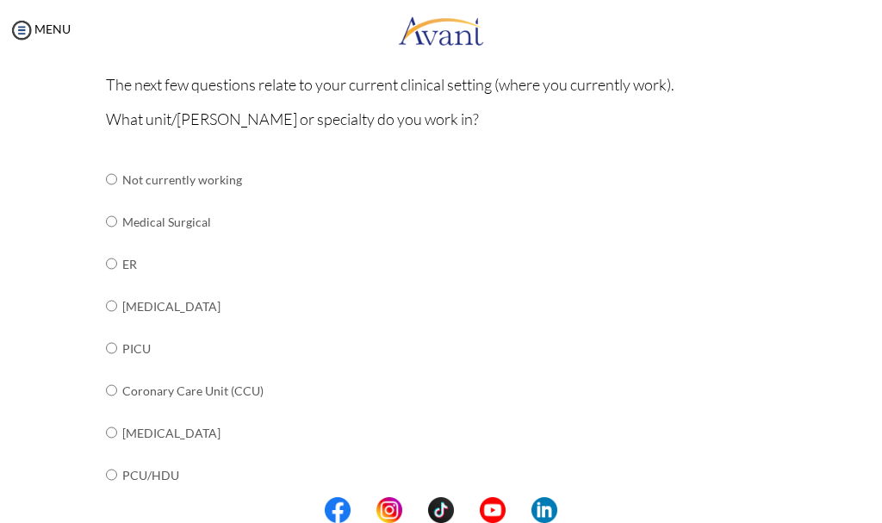
scroll to position [124, 0]
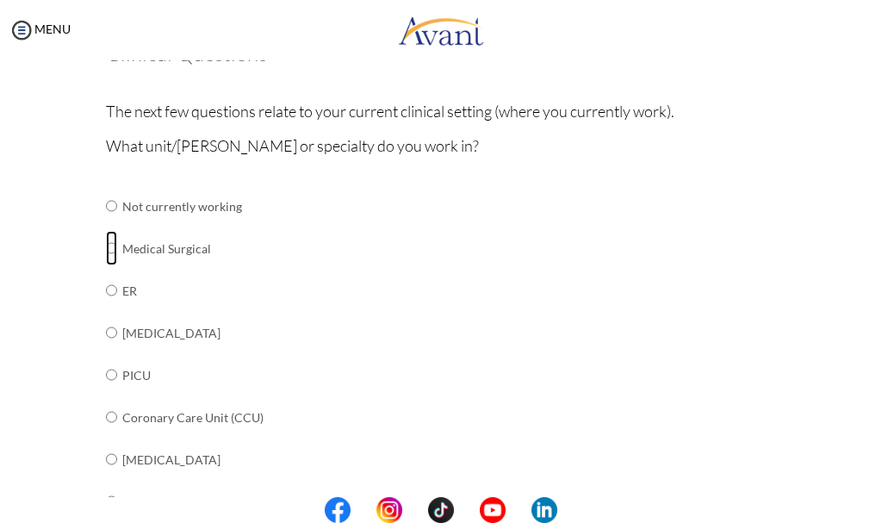
click at [106, 223] on input "radio" at bounding box center [111, 206] width 11 height 34
radio input "true"
click at [106, 223] on input "radio" at bounding box center [111, 206] width 11 height 34
radio input "true"
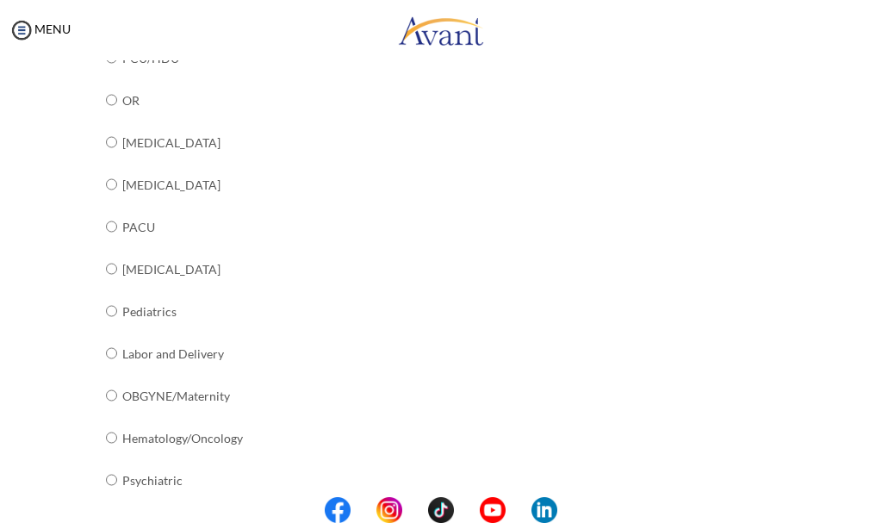
scroll to position [727, 0]
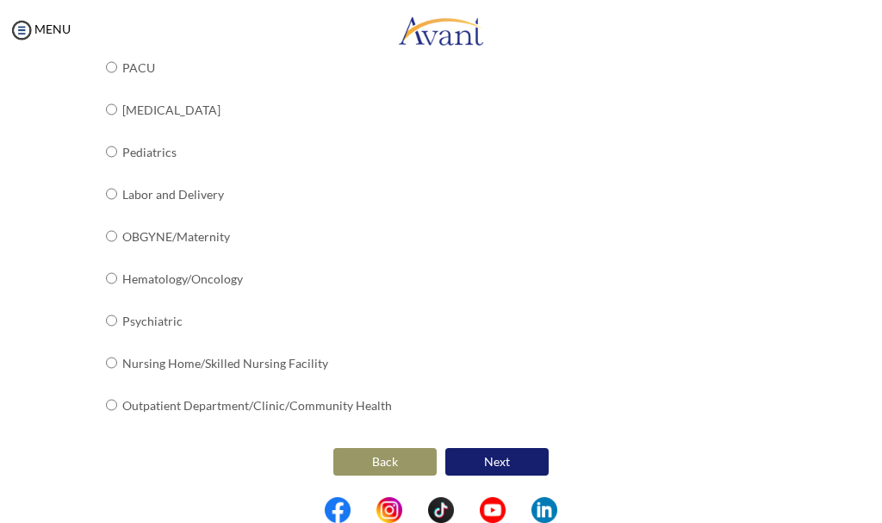
click at [507, 459] on button "Next" at bounding box center [496, 462] width 103 height 28
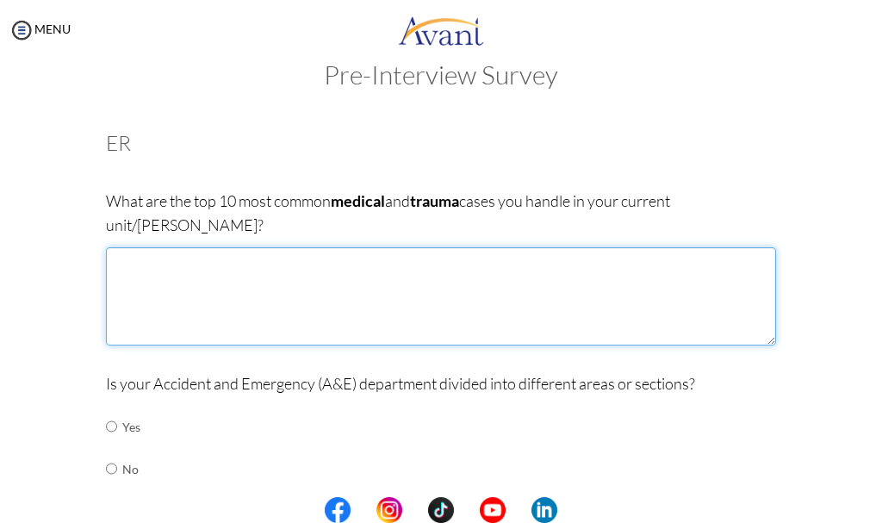
click at [129, 258] on textarea at bounding box center [441, 296] width 670 height 98
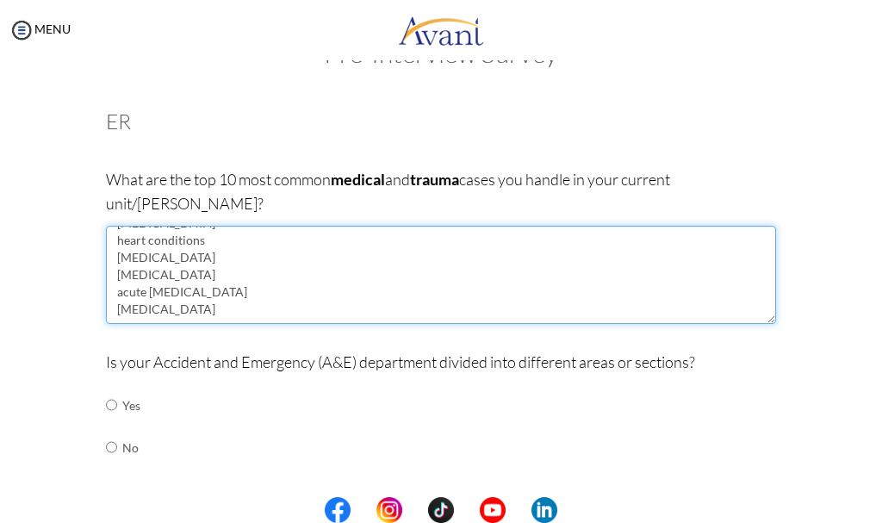
scroll to position [86, 0]
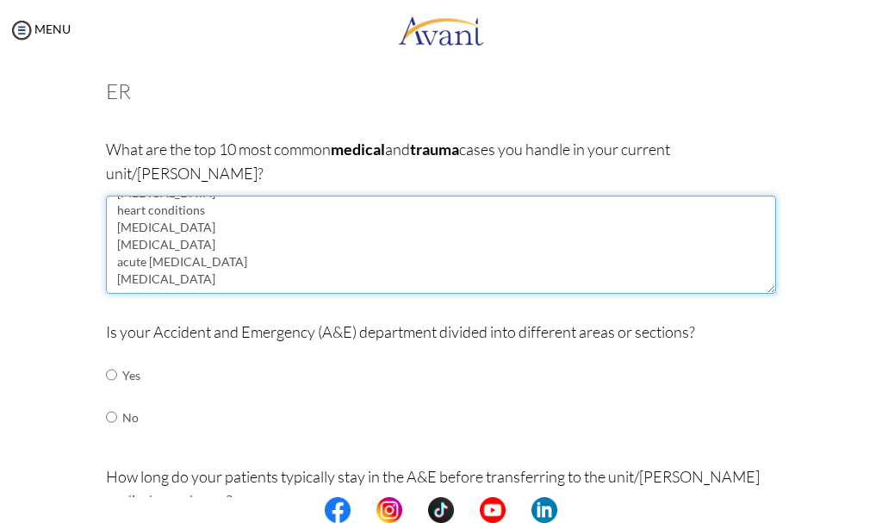
type textarea "[MEDICAL_DATA] [MEDICAL_DATA] traumatic brain injuries(TBI) [MEDICAL_DATA] [MED…"
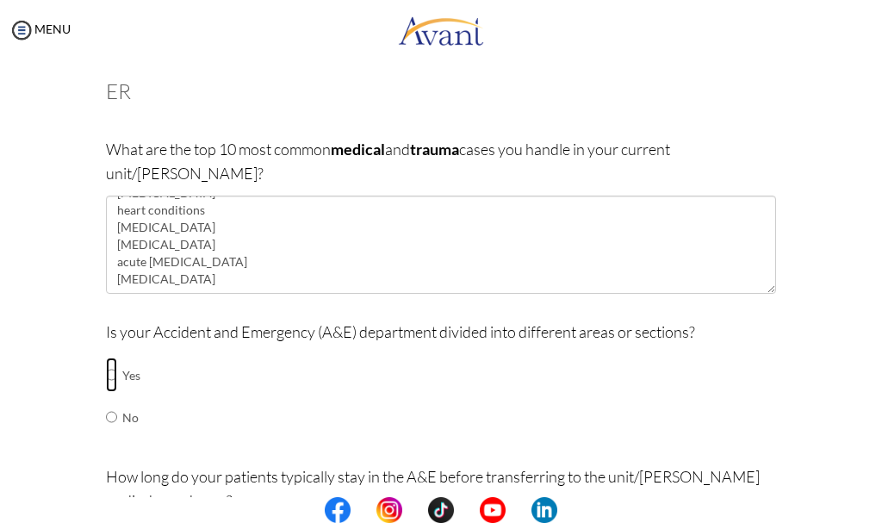
click at [106, 358] on input "radio" at bounding box center [111, 375] width 11 height 34
radio input "true"
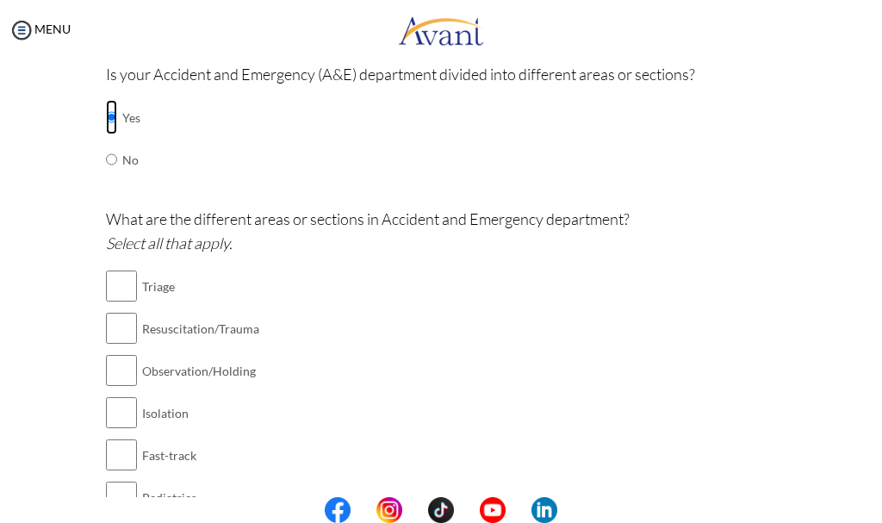
scroll to position [345, 0]
click at [120, 268] on input "checkbox" at bounding box center [121, 285] width 31 height 34
checkbox input "true"
click at [109, 310] on input "checkbox" at bounding box center [121, 327] width 31 height 34
checkbox input "true"
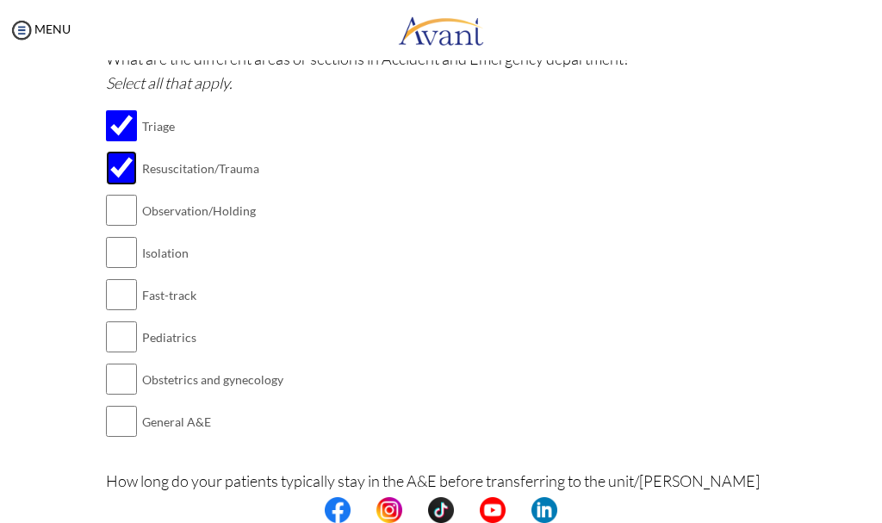
scroll to position [517, 0]
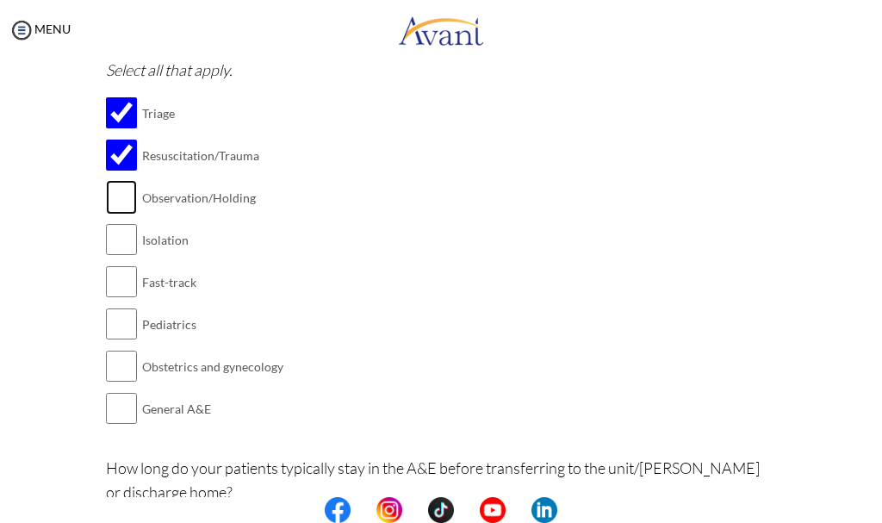
click at [114, 180] on input "checkbox" at bounding box center [121, 197] width 31 height 34
checkbox input "true"
click at [106, 226] on input "checkbox" at bounding box center [121, 239] width 31 height 34
checkbox input "true"
click at [116, 307] on input "checkbox" at bounding box center [121, 324] width 31 height 34
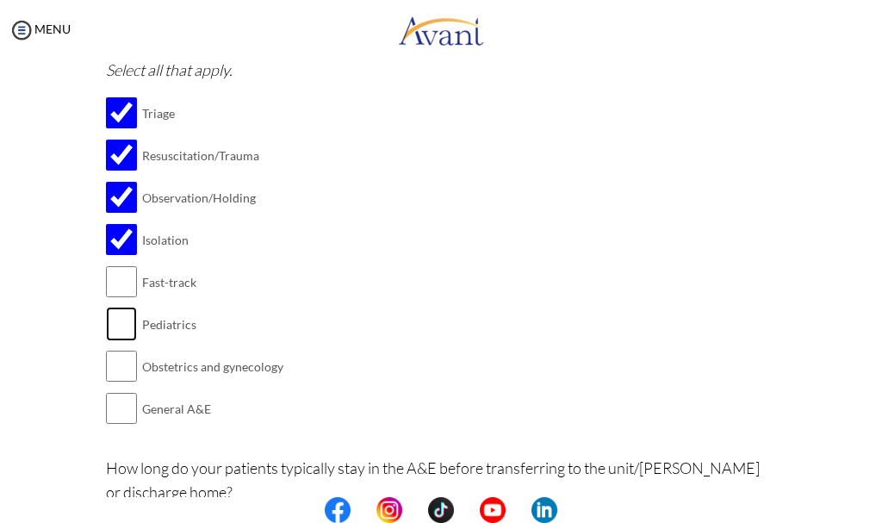
checkbox input "true"
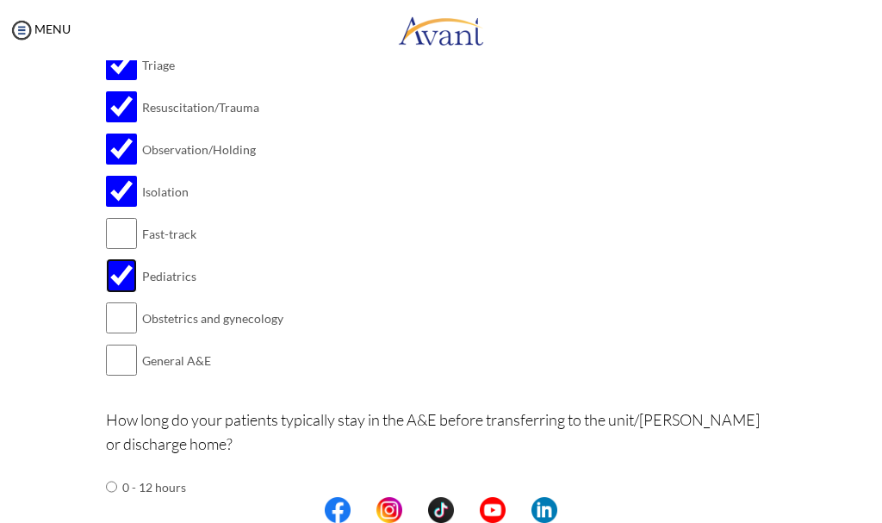
scroll to position [603, 0]
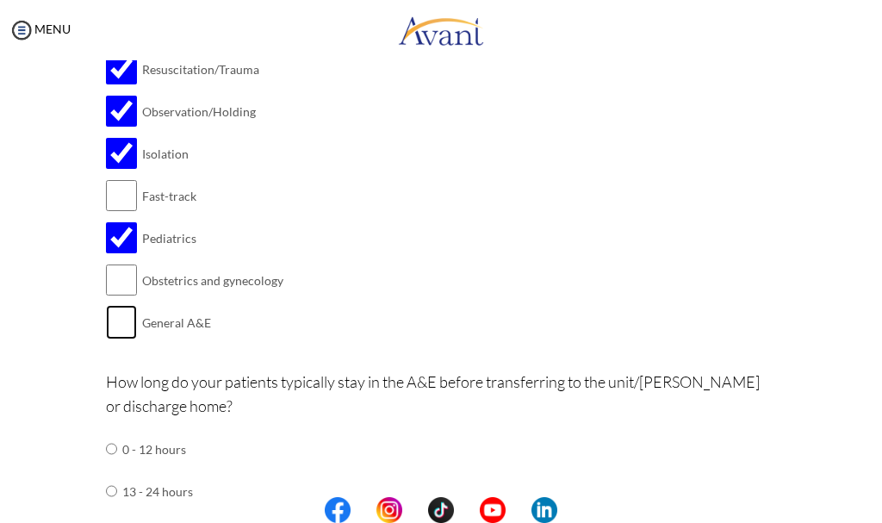
click at [114, 305] on input "checkbox" at bounding box center [121, 322] width 31 height 34
checkbox input "true"
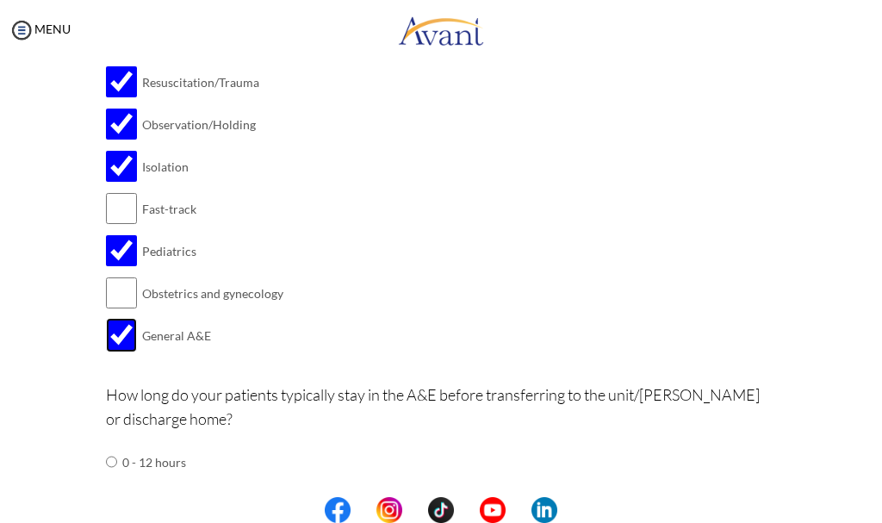
scroll to position [689, 0]
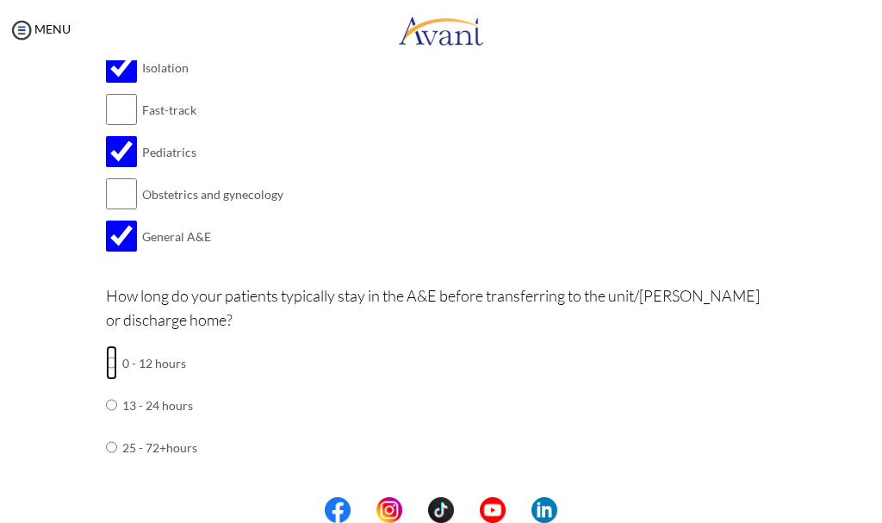
click at [106, 346] on input "radio" at bounding box center [111, 363] width 11 height 34
radio input "true"
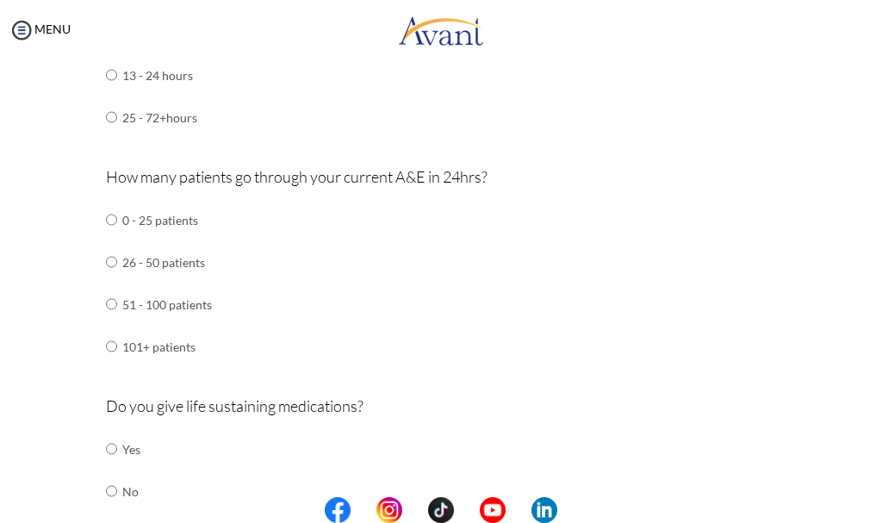
scroll to position [1034, 0]
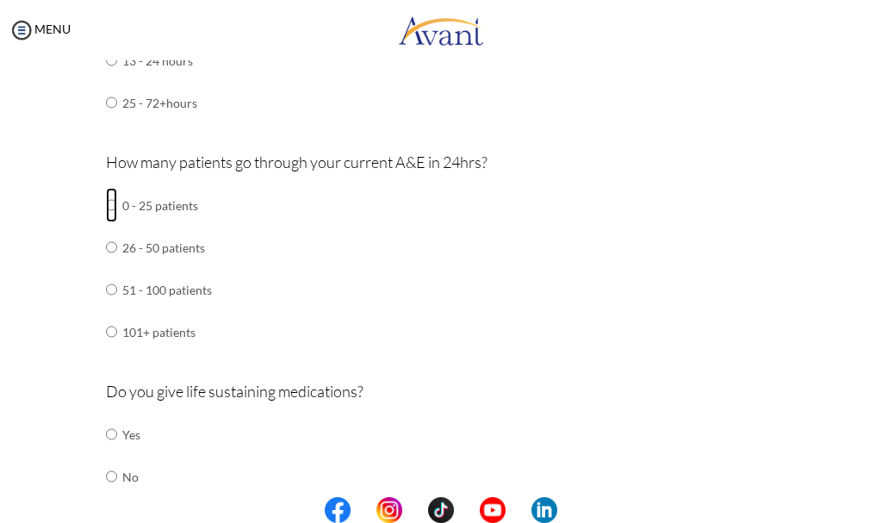
click at [109, 188] on input "radio" at bounding box center [111, 205] width 11 height 34
radio input "true"
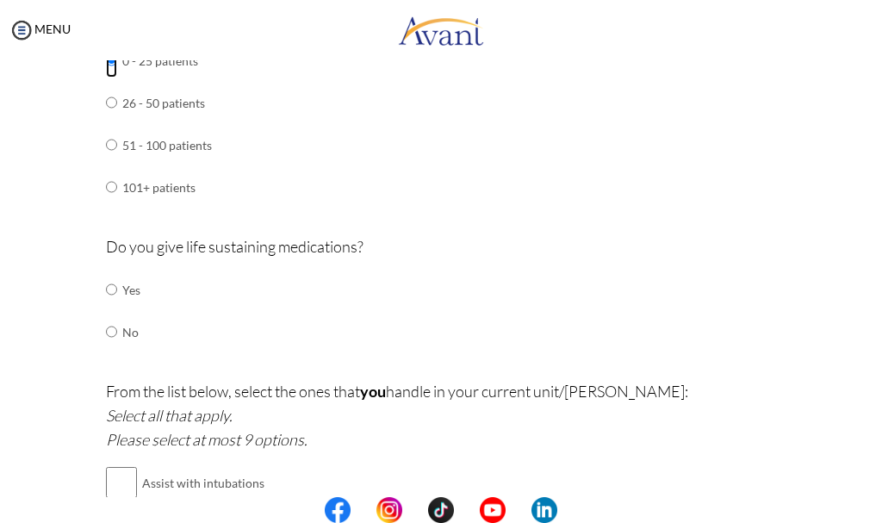
scroll to position [1206, 0]
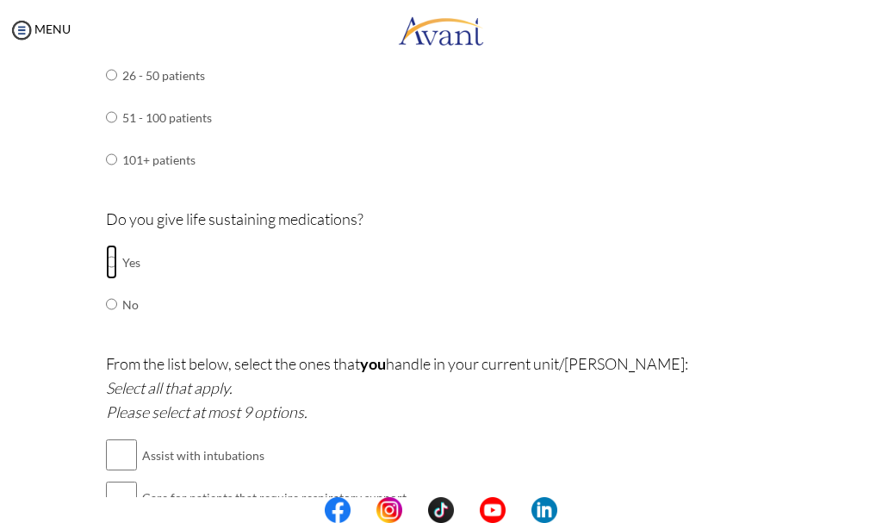
click at [106, 245] on input "radio" at bounding box center [111, 262] width 11 height 34
radio input "true"
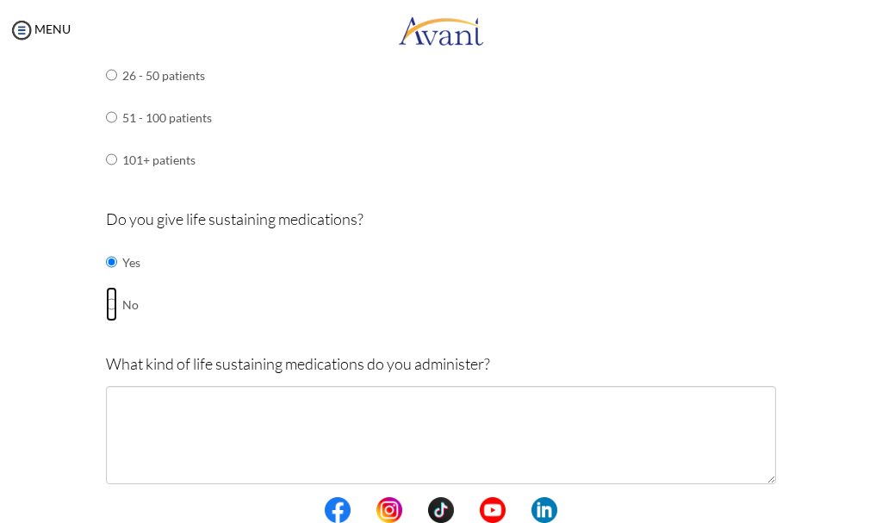
click at [106, 278] on input "radio" at bounding box center [111, 262] width 11 height 34
radio input "true"
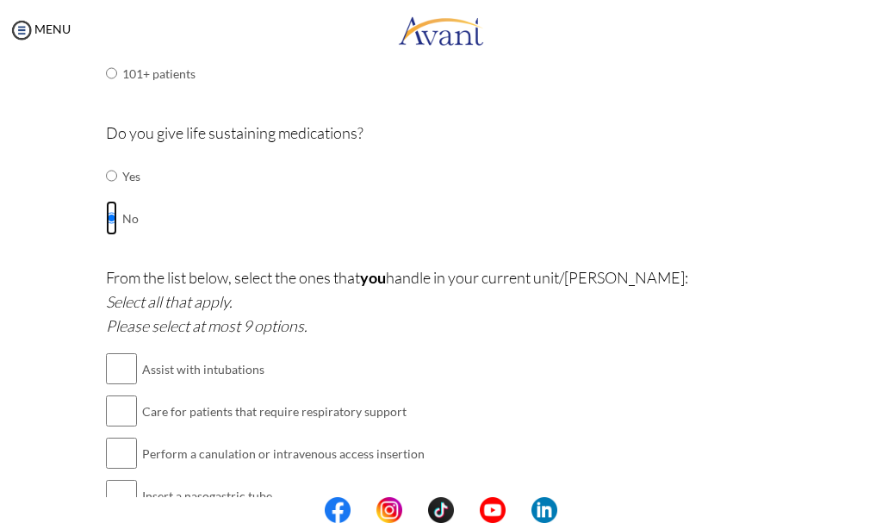
scroll to position [1379, 0]
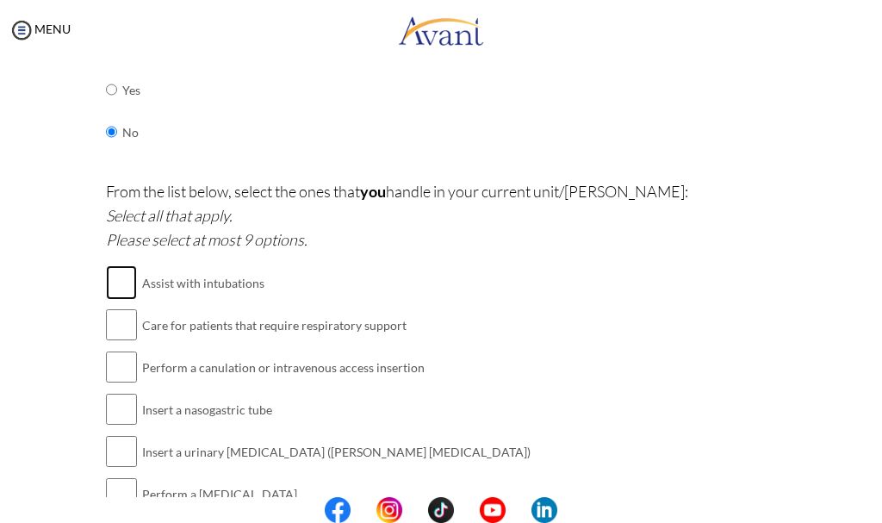
click at [115, 265] on input "checkbox" at bounding box center [121, 282] width 31 height 34
checkbox input "true"
click at [107, 308] on input "checkbox" at bounding box center [121, 325] width 31 height 34
checkbox input "true"
click at [111, 350] on input "checkbox" at bounding box center [121, 367] width 31 height 34
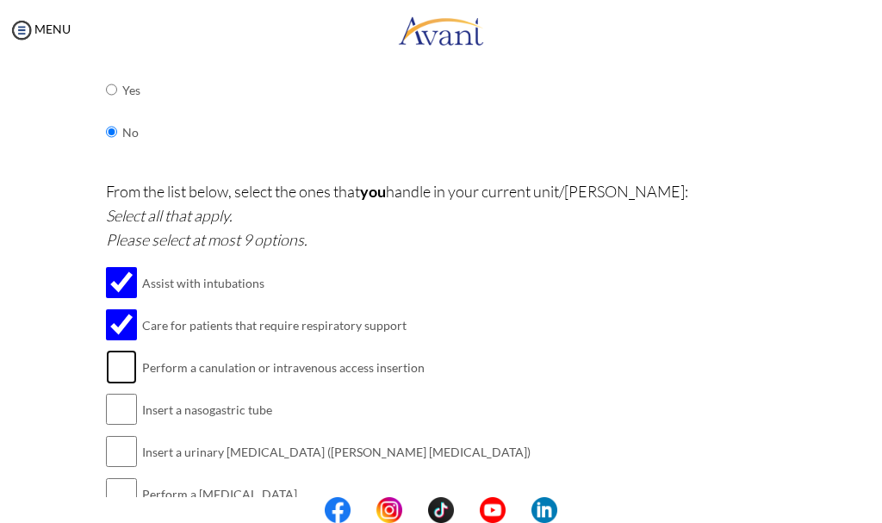
checkbox input "true"
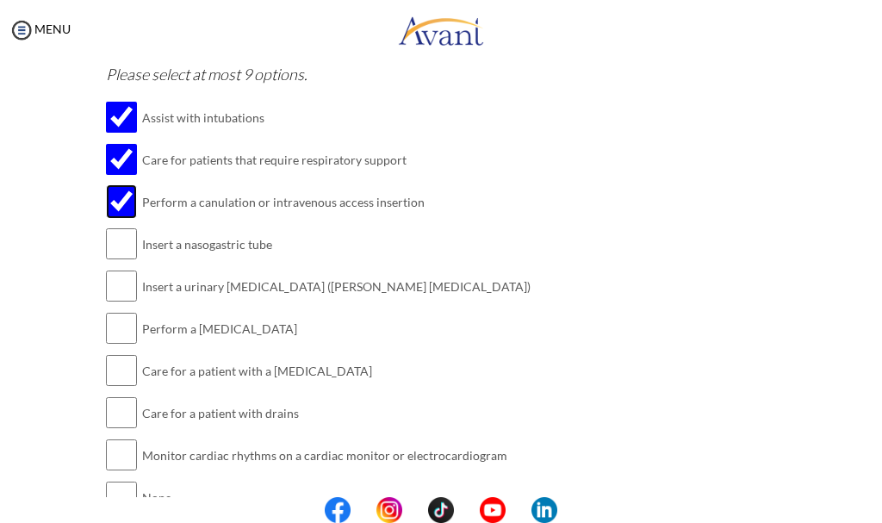
scroll to position [1551, 0]
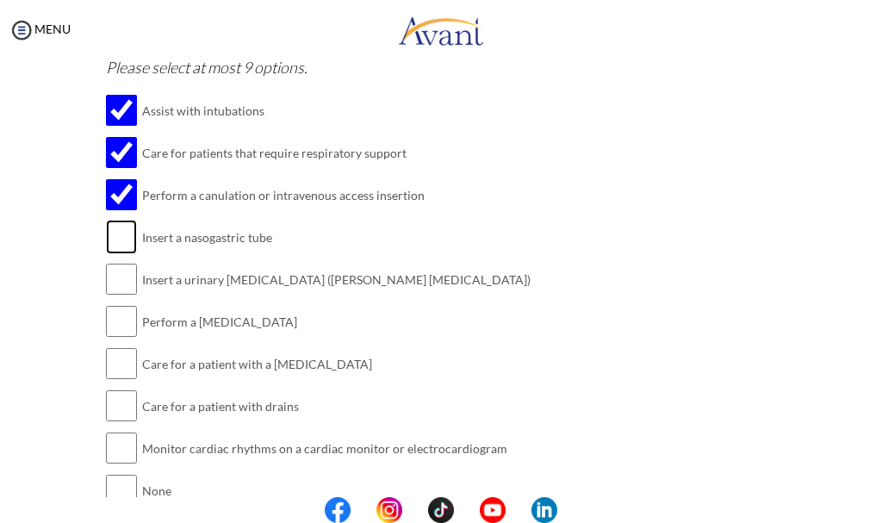
click at [121, 220] on input "checkbox" at bounding box center [121, 237] width 31 height 34
checkbox input "true"
click at [111, 262] on input "checkbox" at bounding box center [121, 279] width 31 height 34
checkbox input "true"
click at [119, 304] on input "checkbox" at bounding box center [121, 321] width 31 height 34
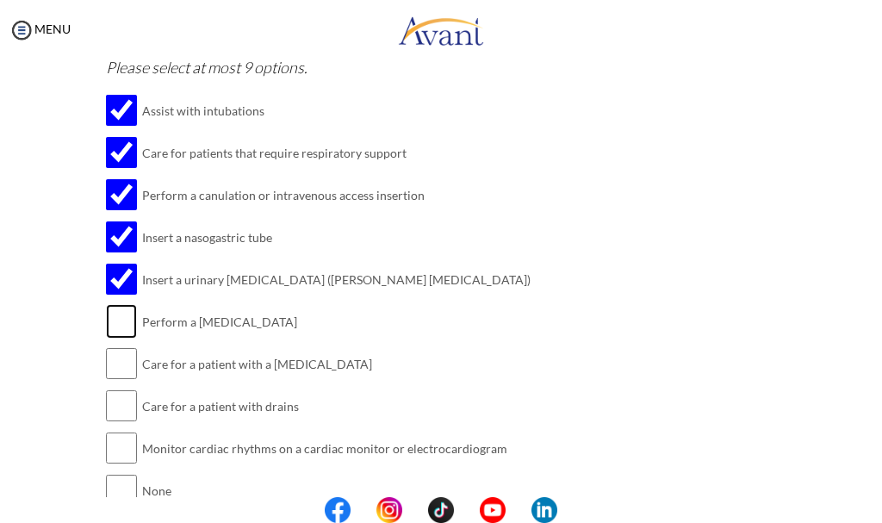
checkbox input "true"
click at [117, 389] on input "checkbox" at bounding box center [121, 406] width 31 height 34
checkbox input "true"
click at [106, 431] on input "checkbox" at bounding box center [121, 448] width 31 height 34
checkbox input "true"
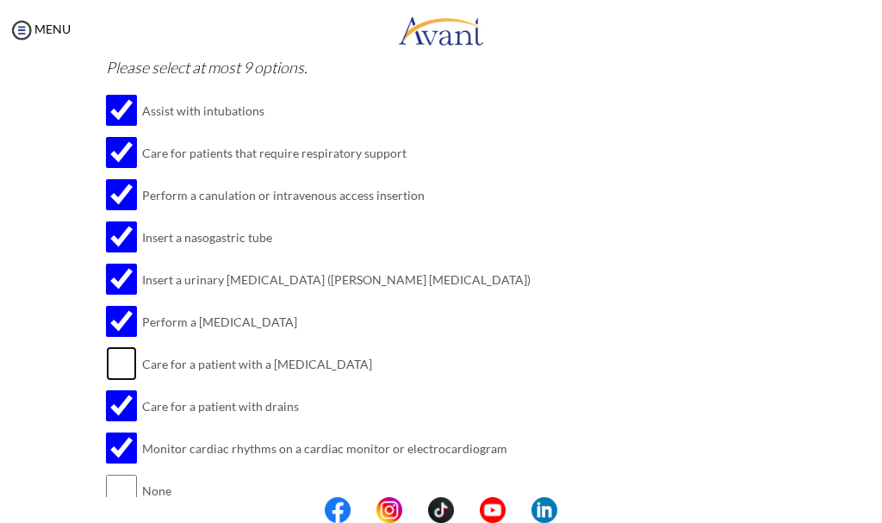
click at [112, 346] on input "checkbox" at bounding box center [121, 363] width 31 height 34
checkbox input "true"
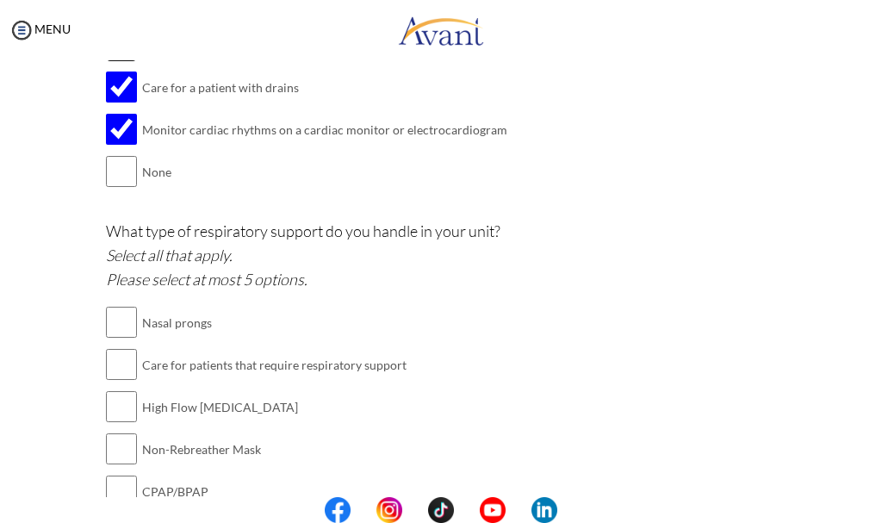
scroll to position [1896, 0]
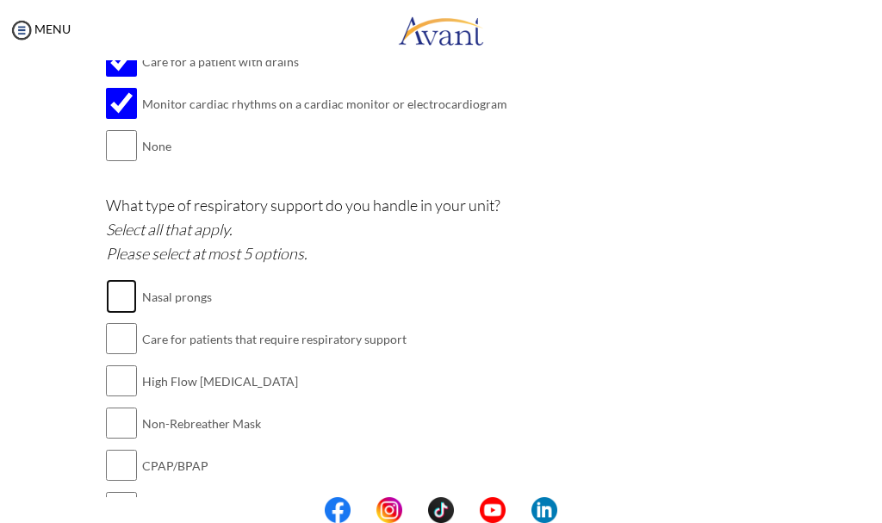
click at [113, 279] on input "checkbox" at bounding box center [121, 296] width 31 height 34
checkbox input "true"
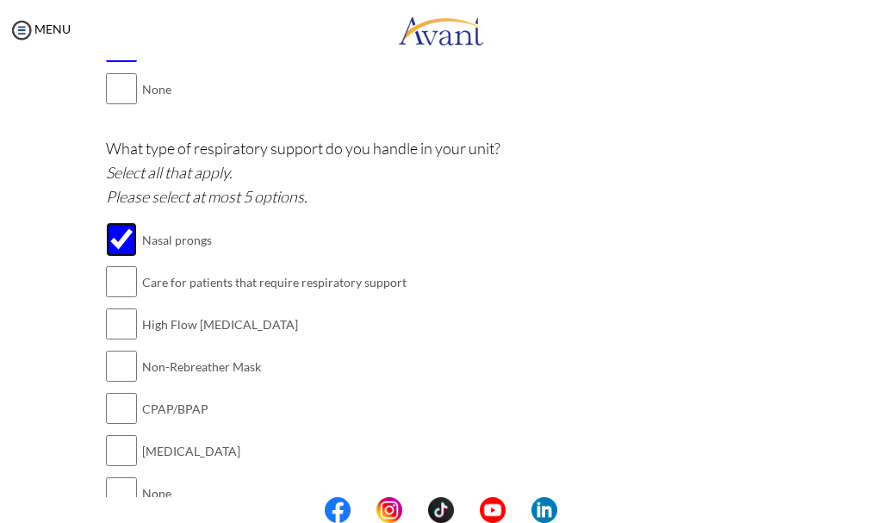
scroll to position [1982, 0]
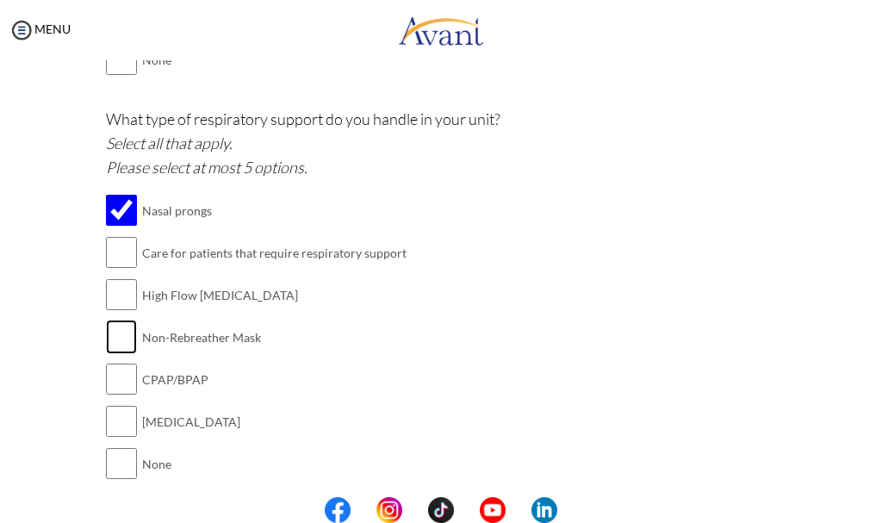
click at [112, 320] on input "checkbox" at bounding box center [121, 337] width 31 height 34
checkbox input "true"
click at [115, 277] on input "checkbox" at bounding box center [121, 294] width 31 height 34
checkbox input "true"
click at [108, 404] on input "checkbox" at bounding box center [121, 421] width 31 height 34
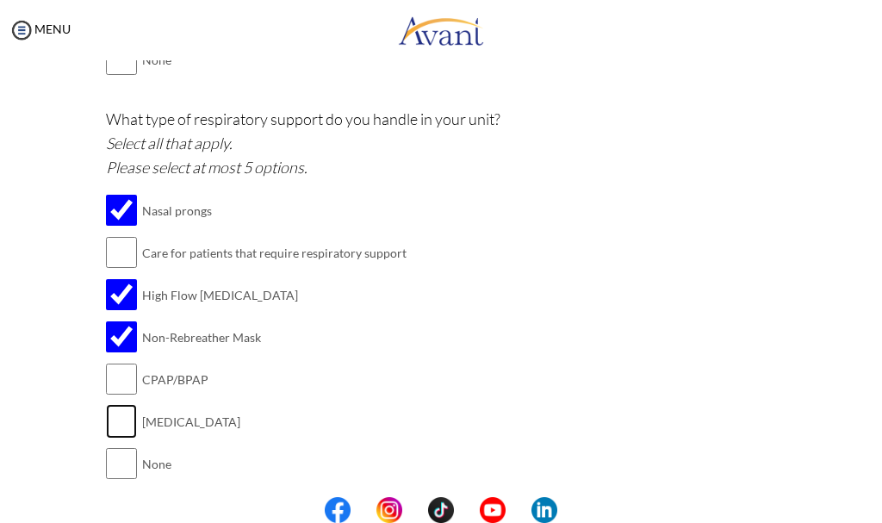
checkbox input "true"
click at [115, 235] on input "checkbox" at bounding box center [121, 252] width 31 height 34
checkbox input "true"
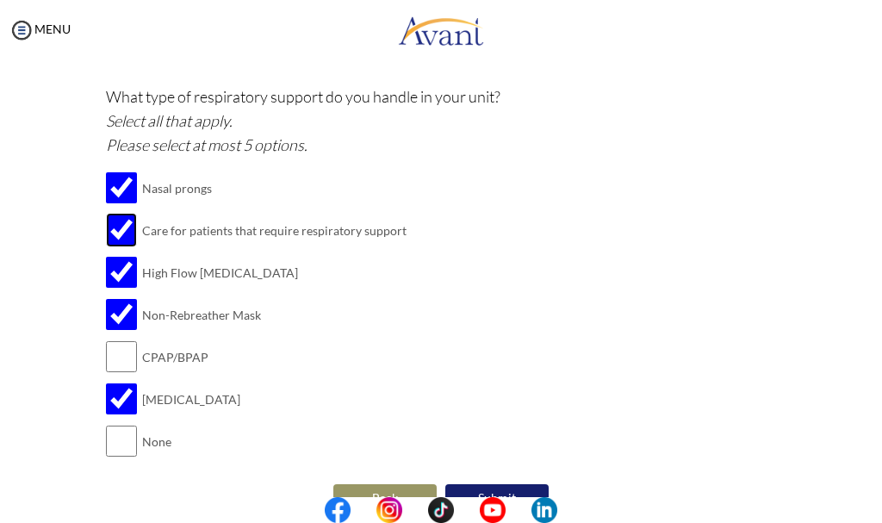
scroll to position [2016, 0]
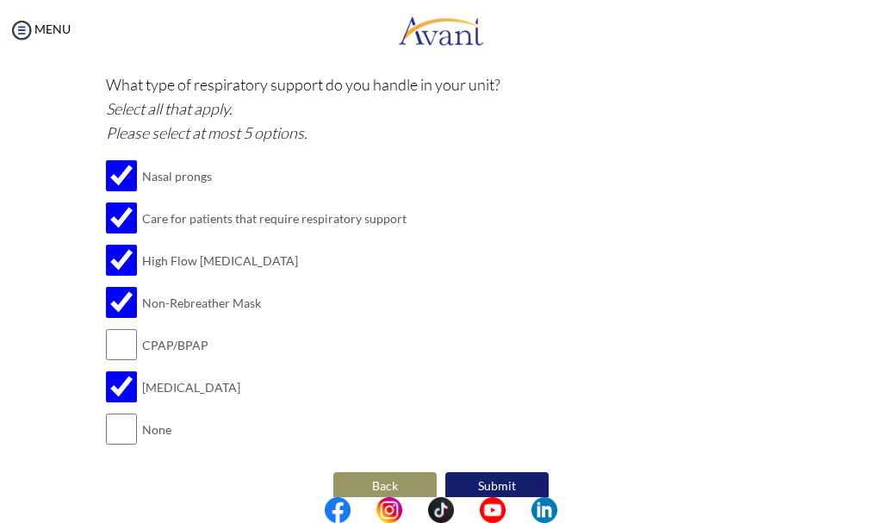
click at [500, 472] on button "Submit" at bounding box center [496, 486] width 103 height 28
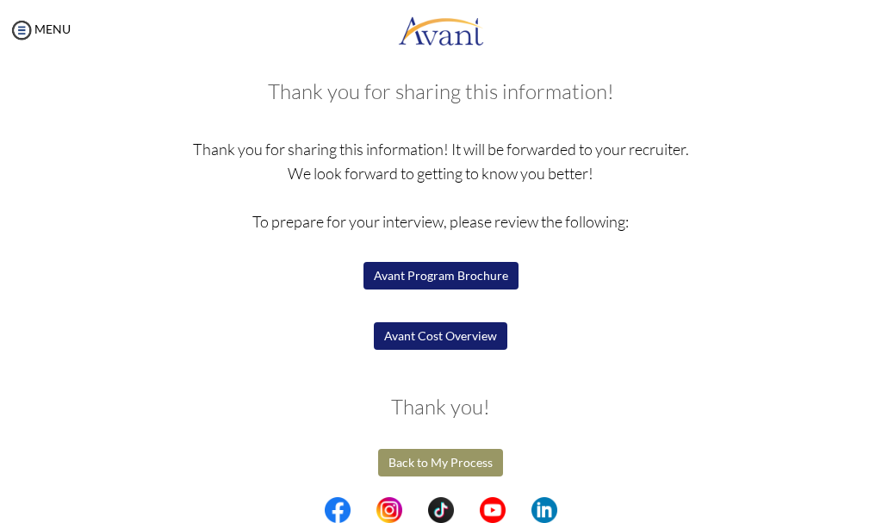
scroll to position [87, 0]
click at [405, 265] on button "Avant Program Brochure" at bounding box center [441, 275] width 155 height 28
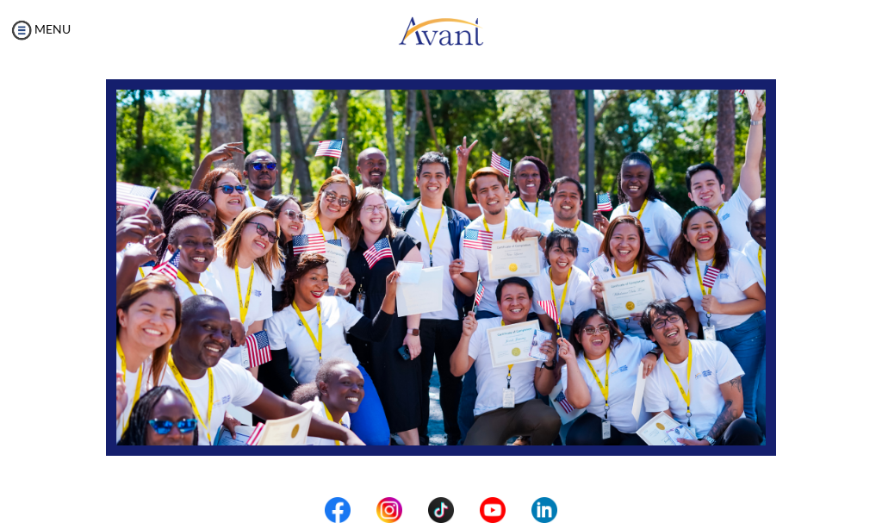
scroll to position [9, 0]
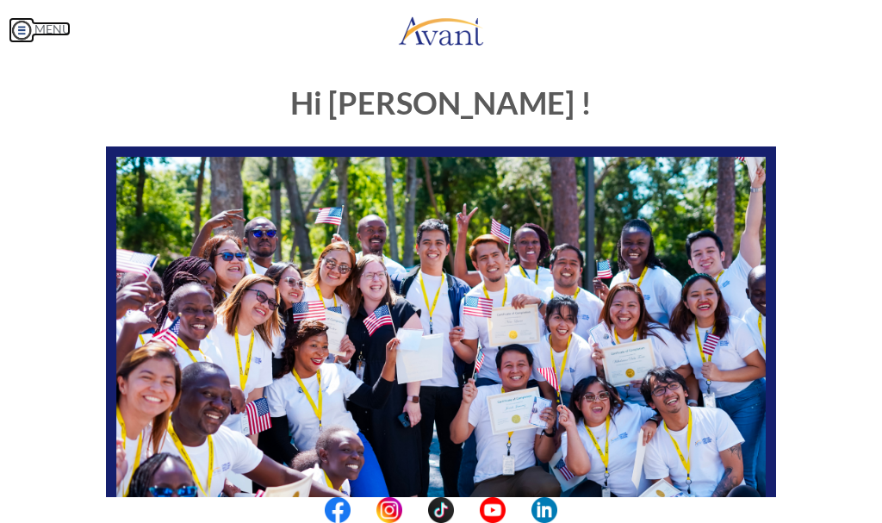
click at [28, 26] on img at bounding box center [22, 30] width 26 height 26
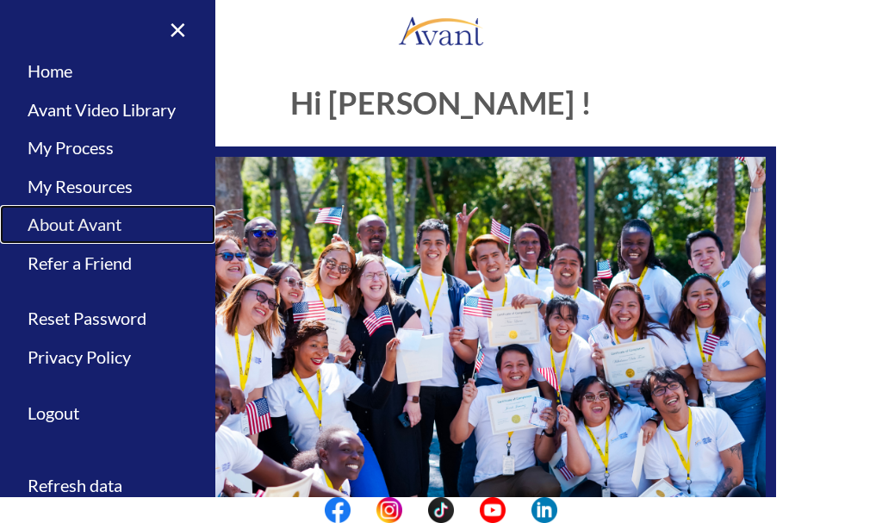
click at [109, 217] on link "About Avant" at bounding box center [107, 224] width 215 height 39
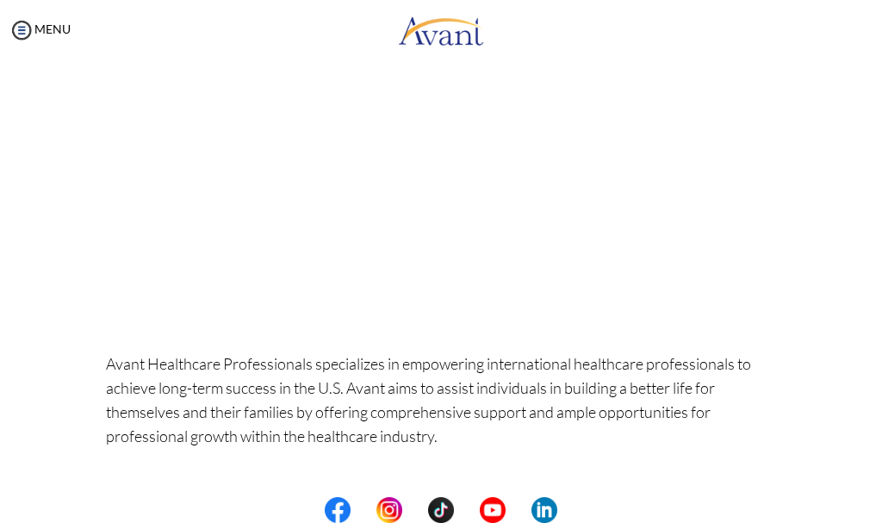
scroll to position [109, 0]
